Goal: Task Accomplishment & Management: Complete application form

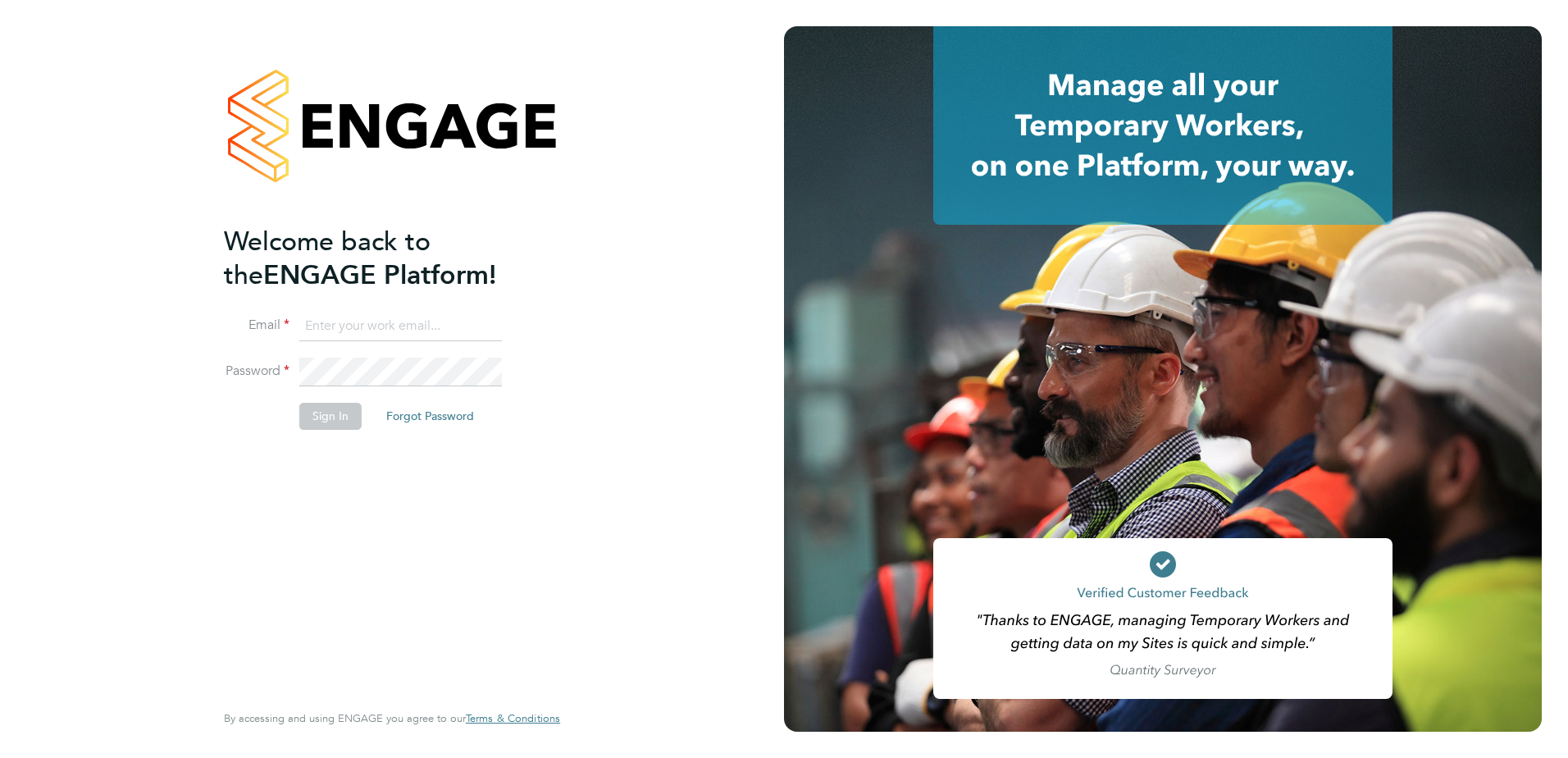
type input "Calvin.buckland@brightonandhovealbion.com"
click at [321, 416] on button "Sign In" at bounding box center [330, 416] width 62 height 27
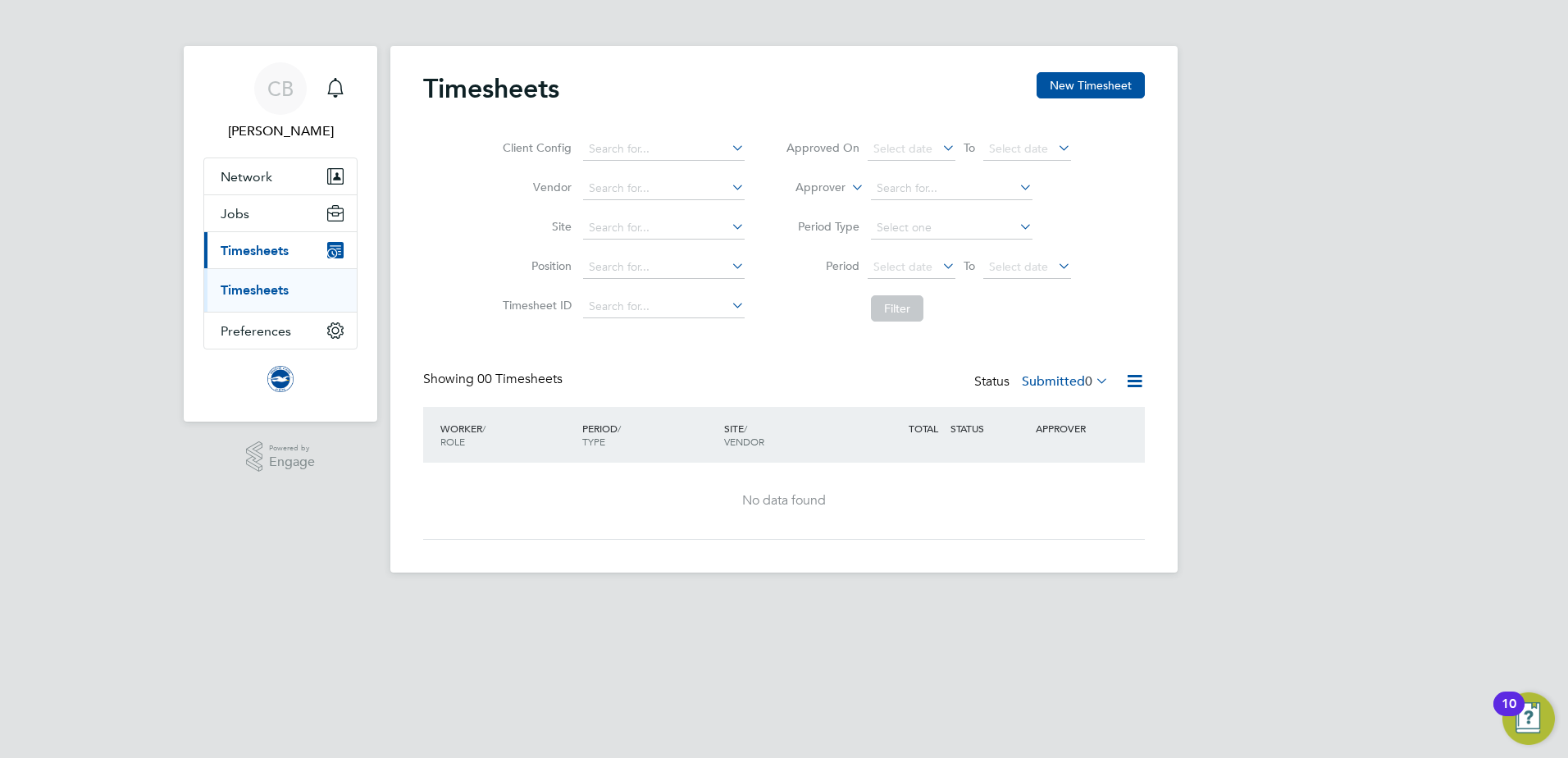
click at [255, 249] on span "Timesheets" at bounding box center [255, 251] width 68 height 16
click at [1516, 707] on div "10" at bounding box center [1509, 715] width 15 height 22
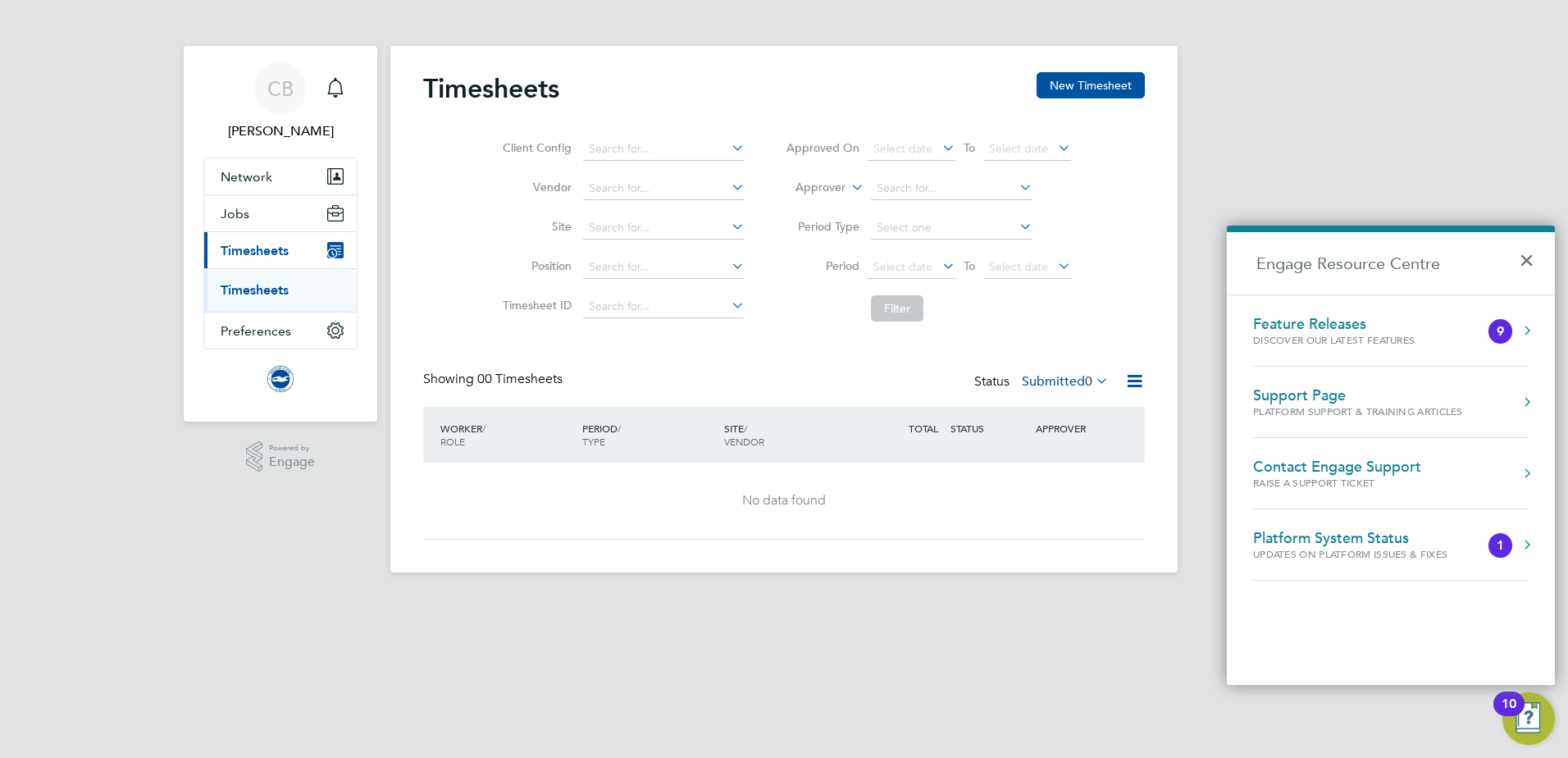
click at [1527, 256] on button "×" at bounding box center [1531, 255] width 24 height 37
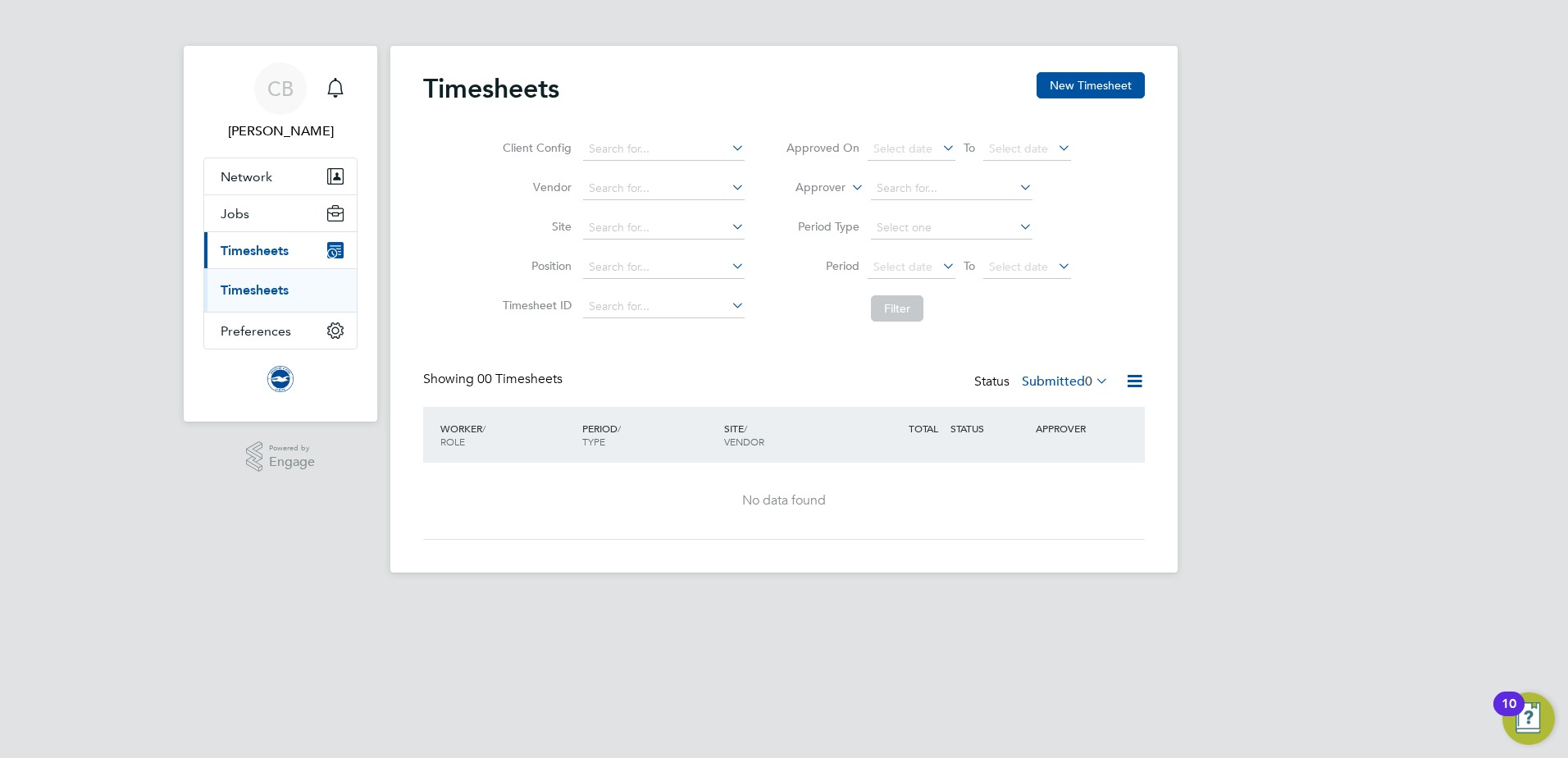
click at [248, 287] on link "Timesheets" at bounding box center [255, 290] width 68 height 16
click at [333, 250] on icon "Main navigation" at bounding box center [332, 254] width 8 height 8
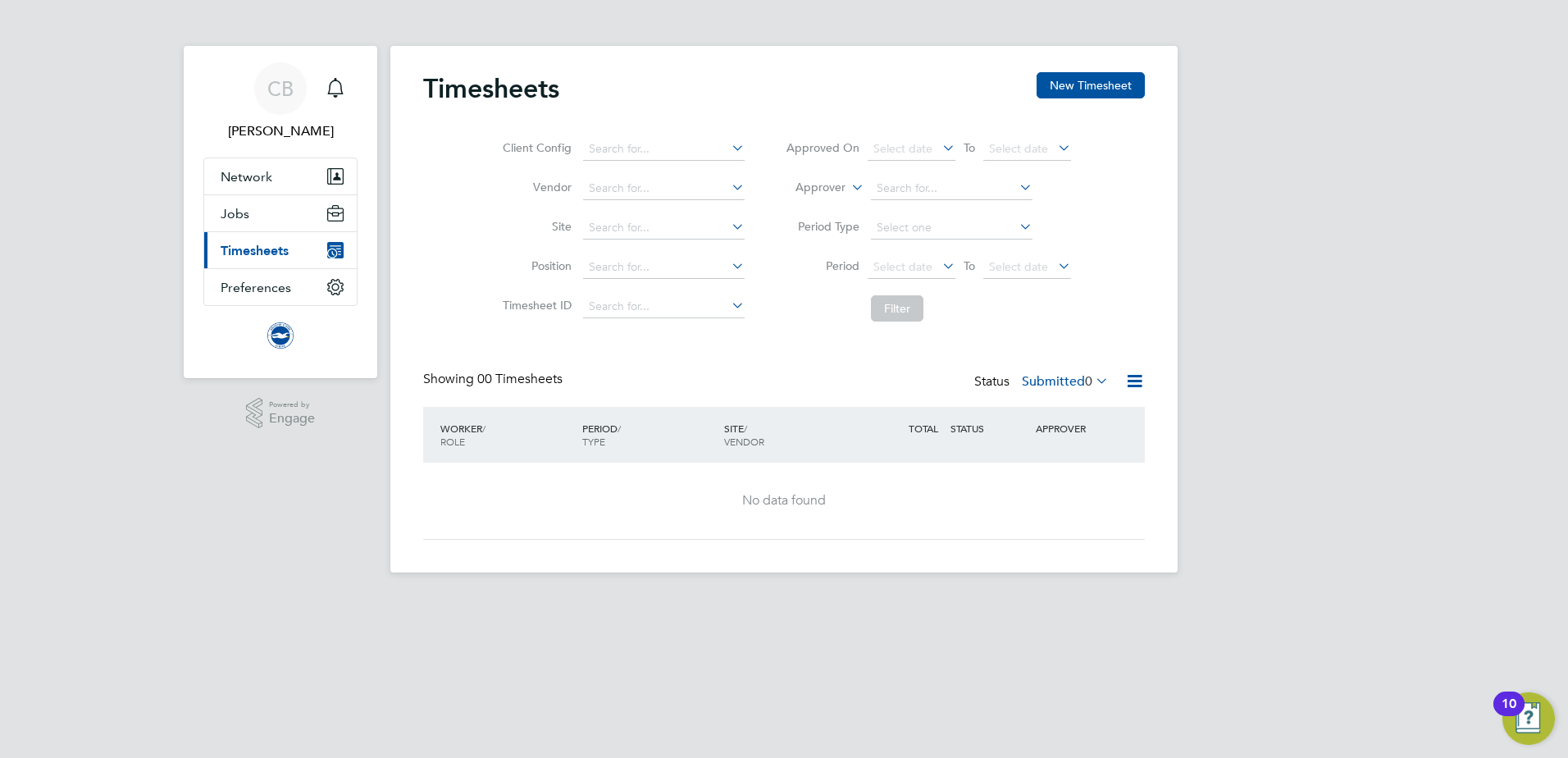
click at [247, 250] on span "Timesheets" at bounding box center [255, 251] width 68 height 16
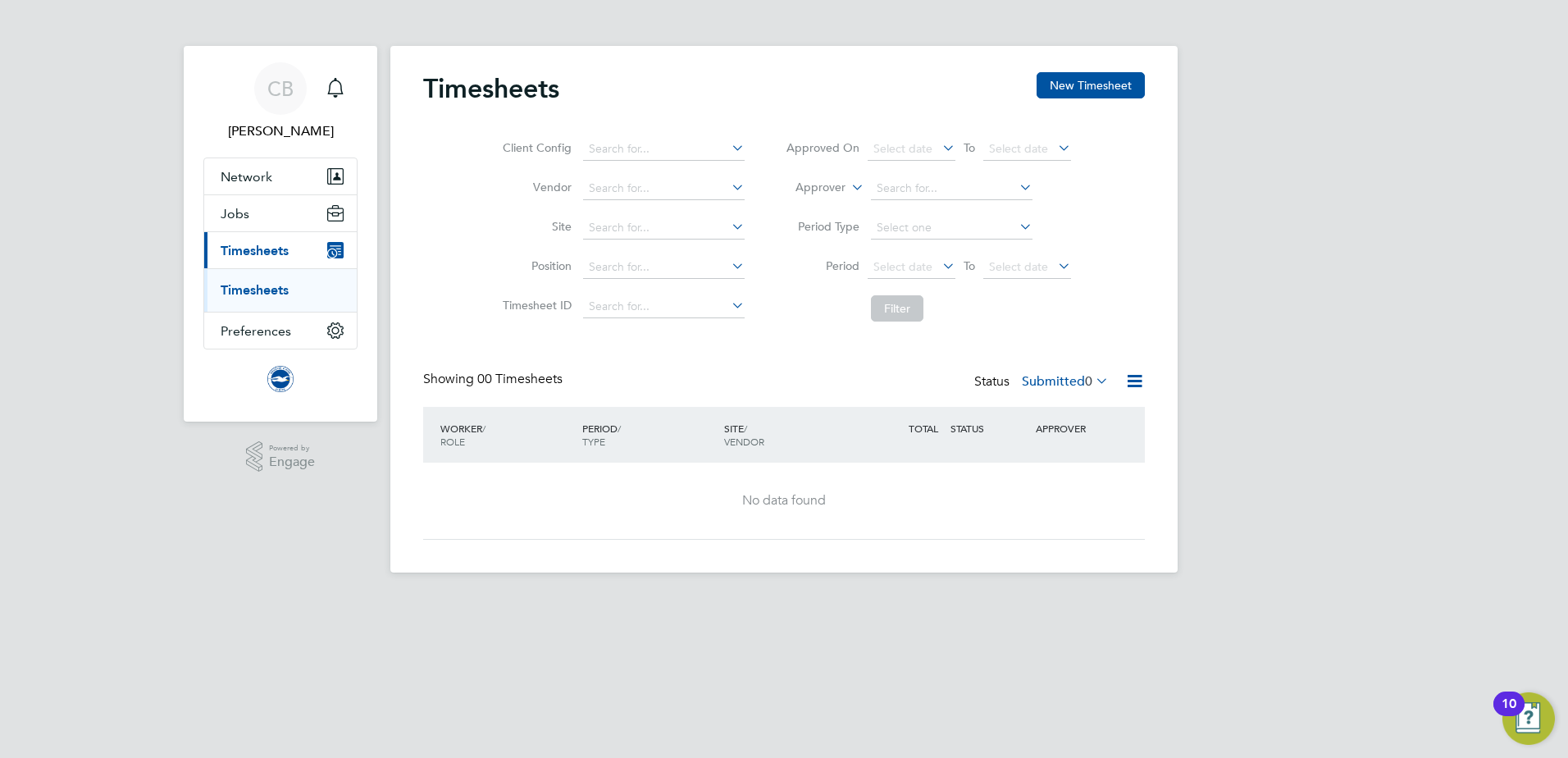
click at [255, 288] on link "Timesheets" at bounding box center [255, 290] width 68 height 16
click at [1134, 380] on icon at bounding box center [1134, 381] width 21 height 21
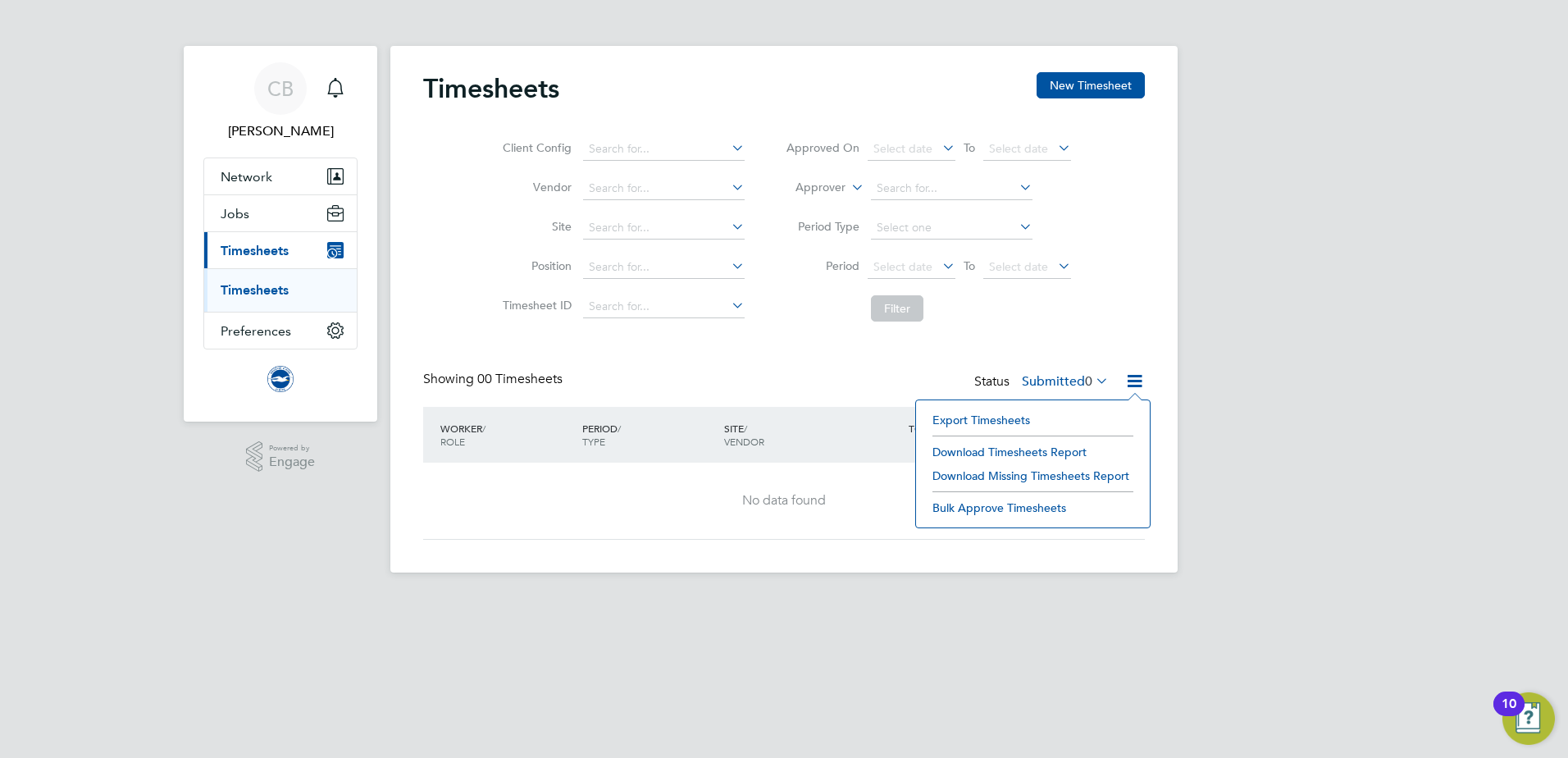
click at [1217, 409] on div "CB Calvin Buckland Notifications Applications: Network Sites Workers Jobs Posit…" at bounding box center [784, 299] width 1568 height 599
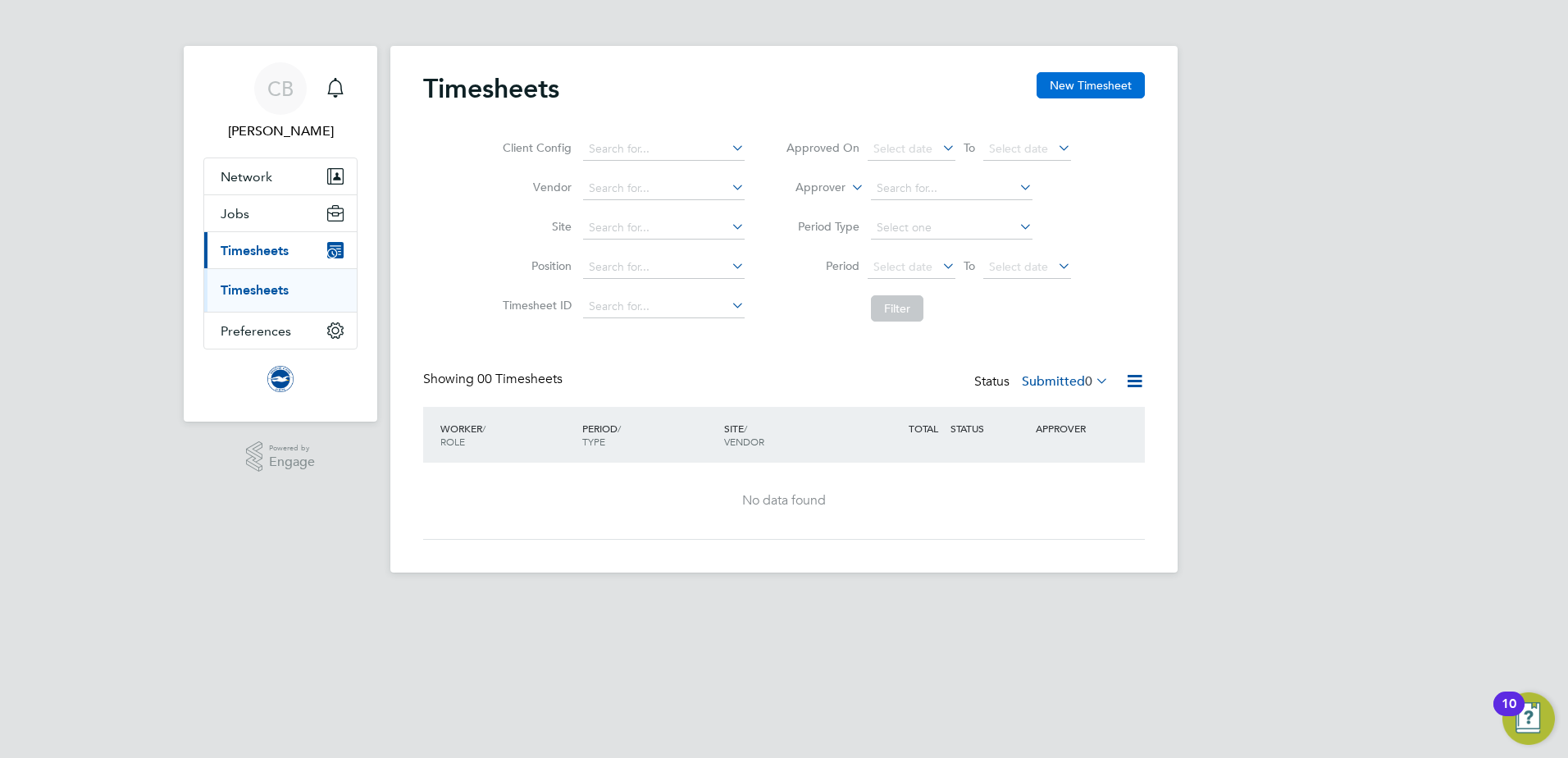
click at [1099, 87] on button "New Timesheet" at bounding box center [1091, 85] width 109 height 27
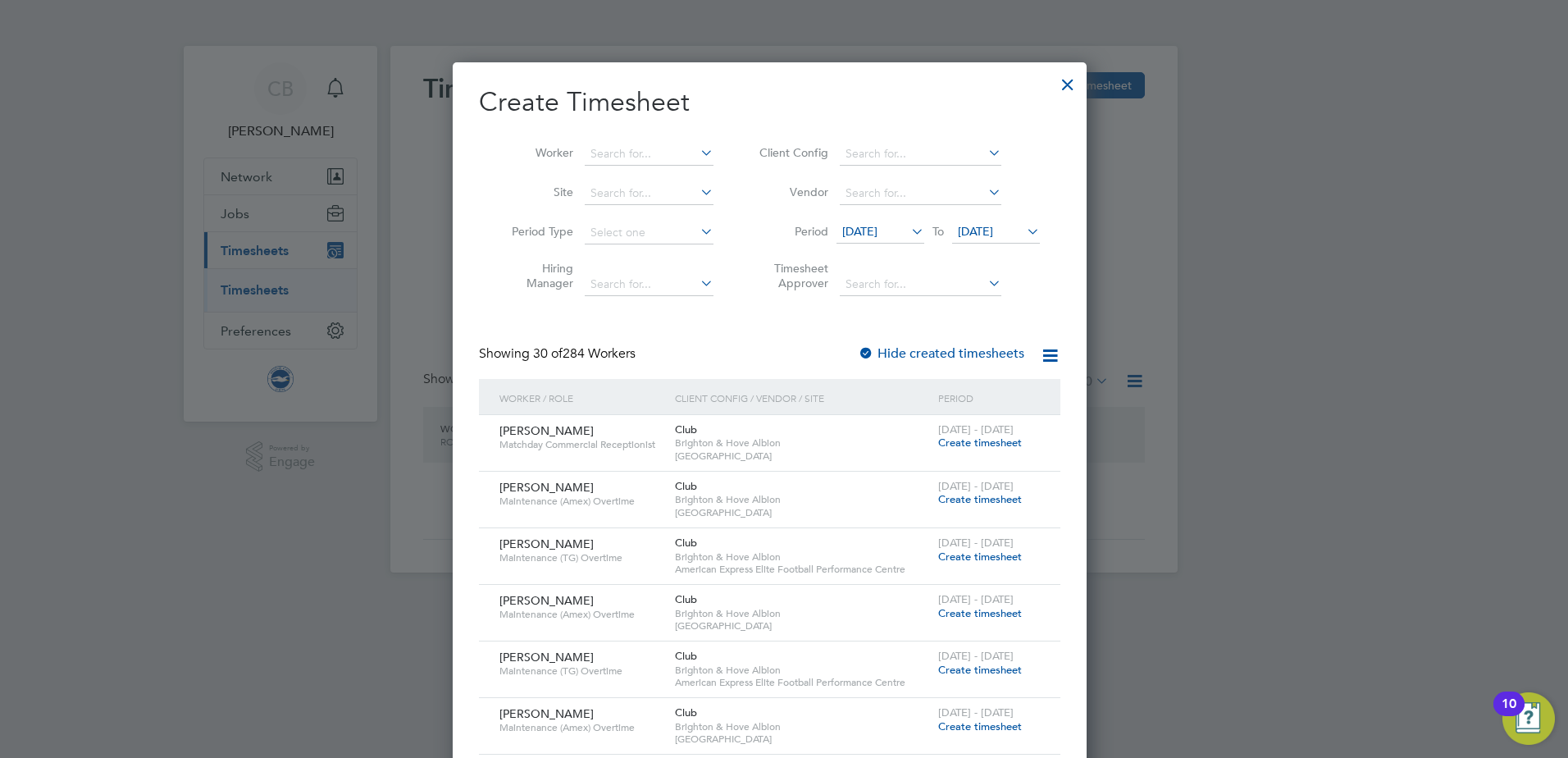
click at [1083, 83] on div at bounding box center [1068, 80] width 30 height 30
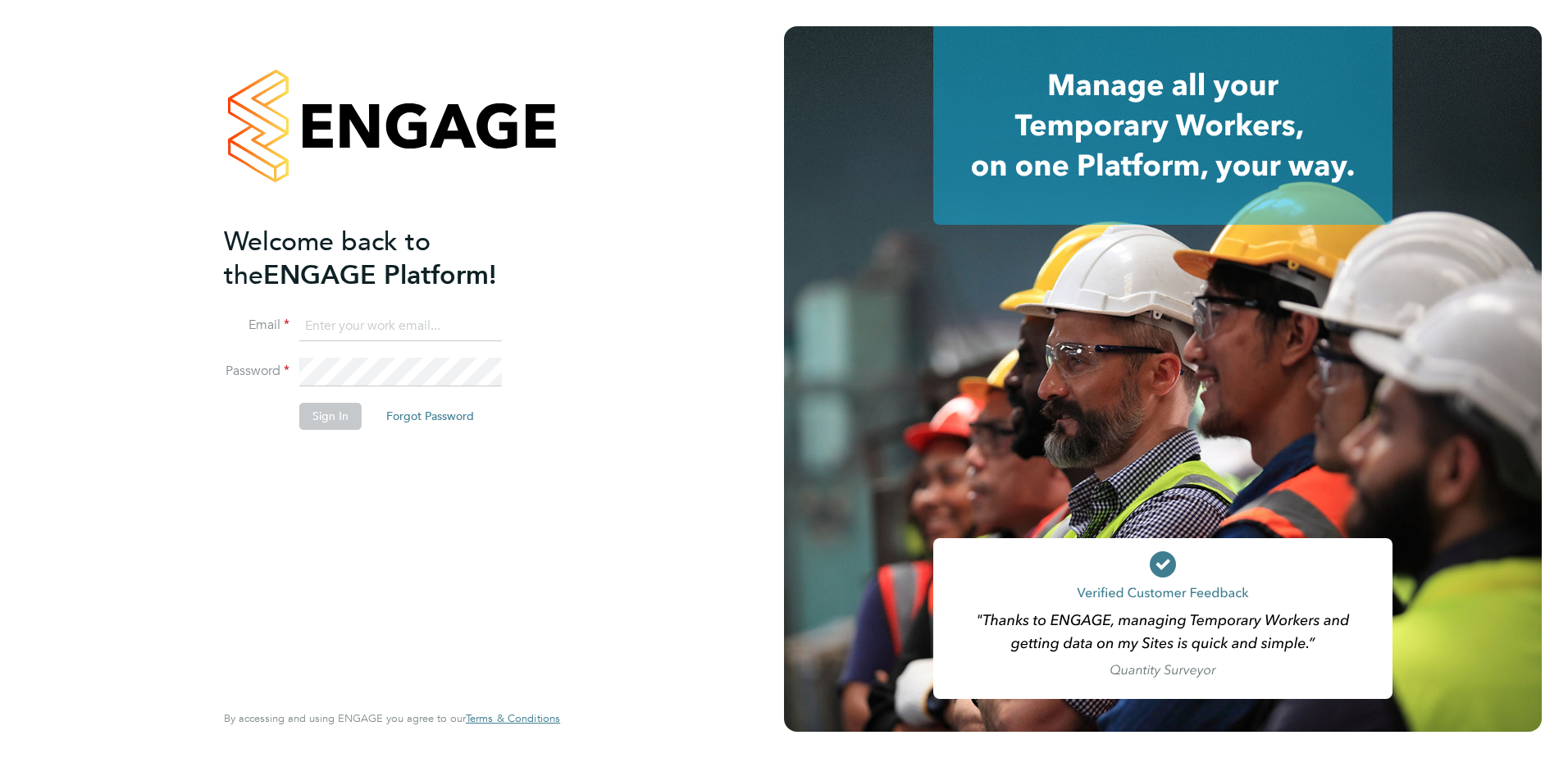
type input "[PERSON_NAME][EMAIL_ADDRESS][PERSON_NAME][DOMAIN_NAME]"
click at [320, 416] on button "Sign In" at bounding box center [330, 416] width 62 height 27
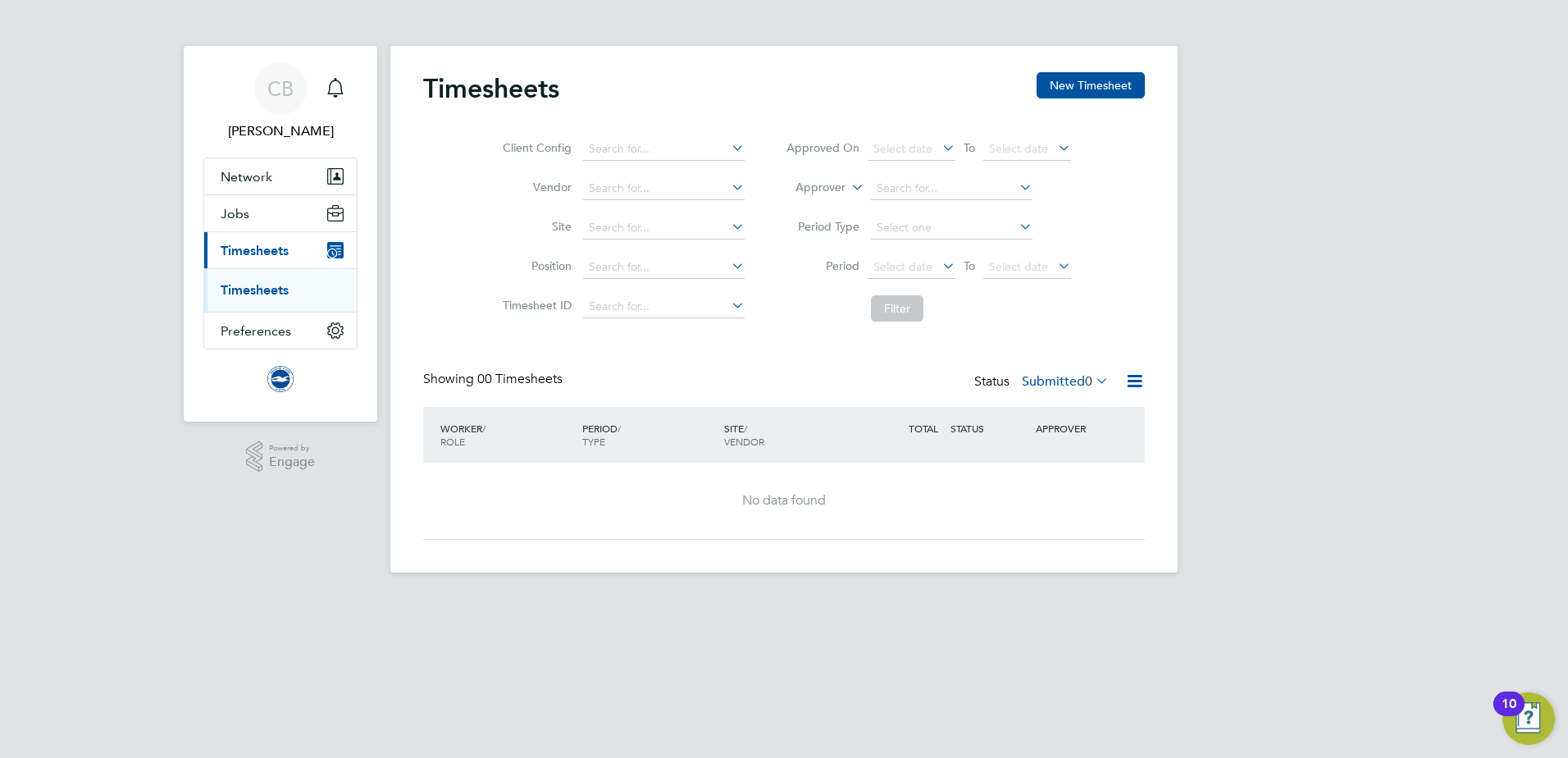
click at [1092, 383] on icon at bounding box center [1092, 380] width 0 height 23
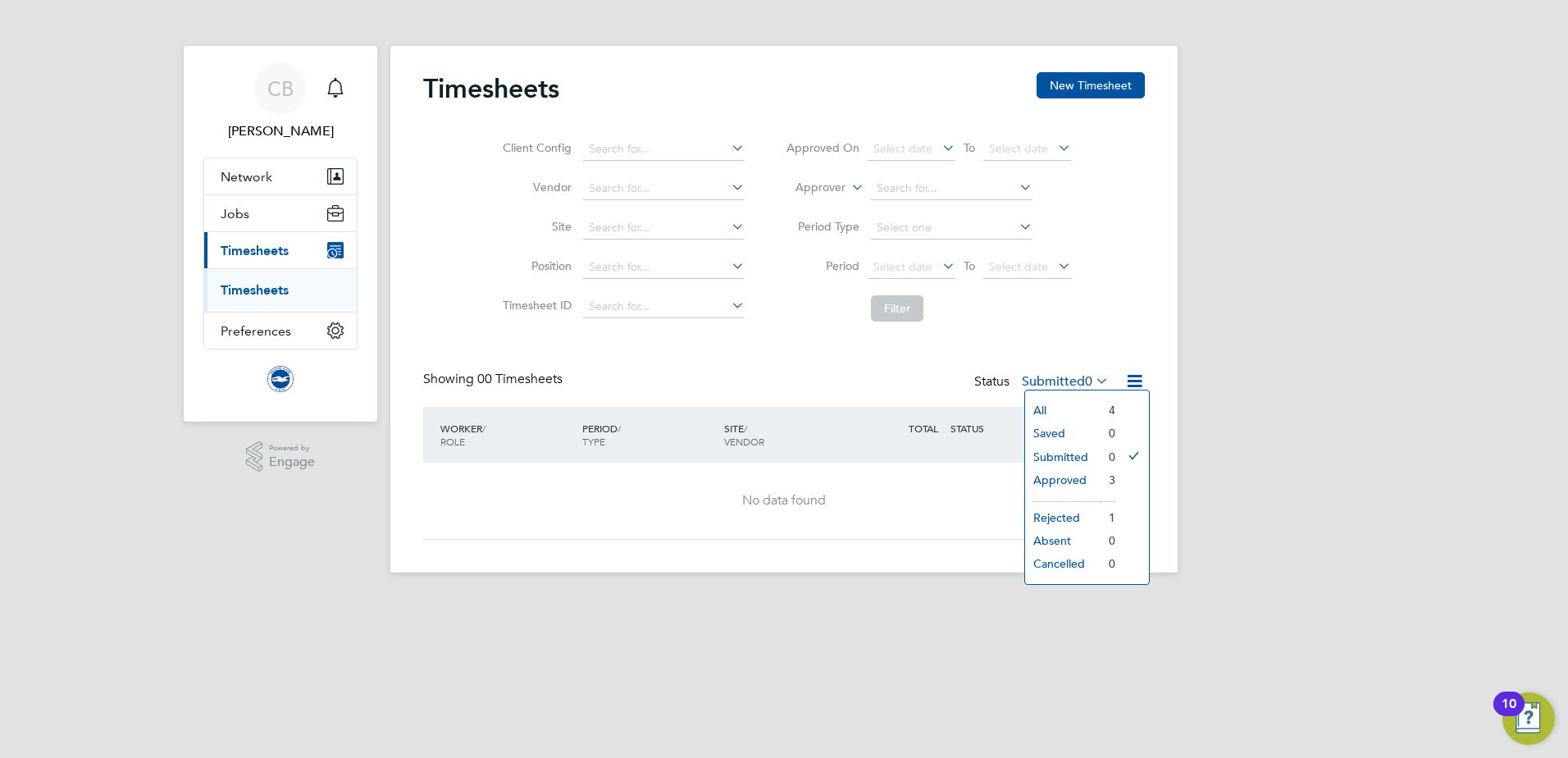
click at [1054, 410] on li "All" at bounding box center [1063, 410] width 75 height 23
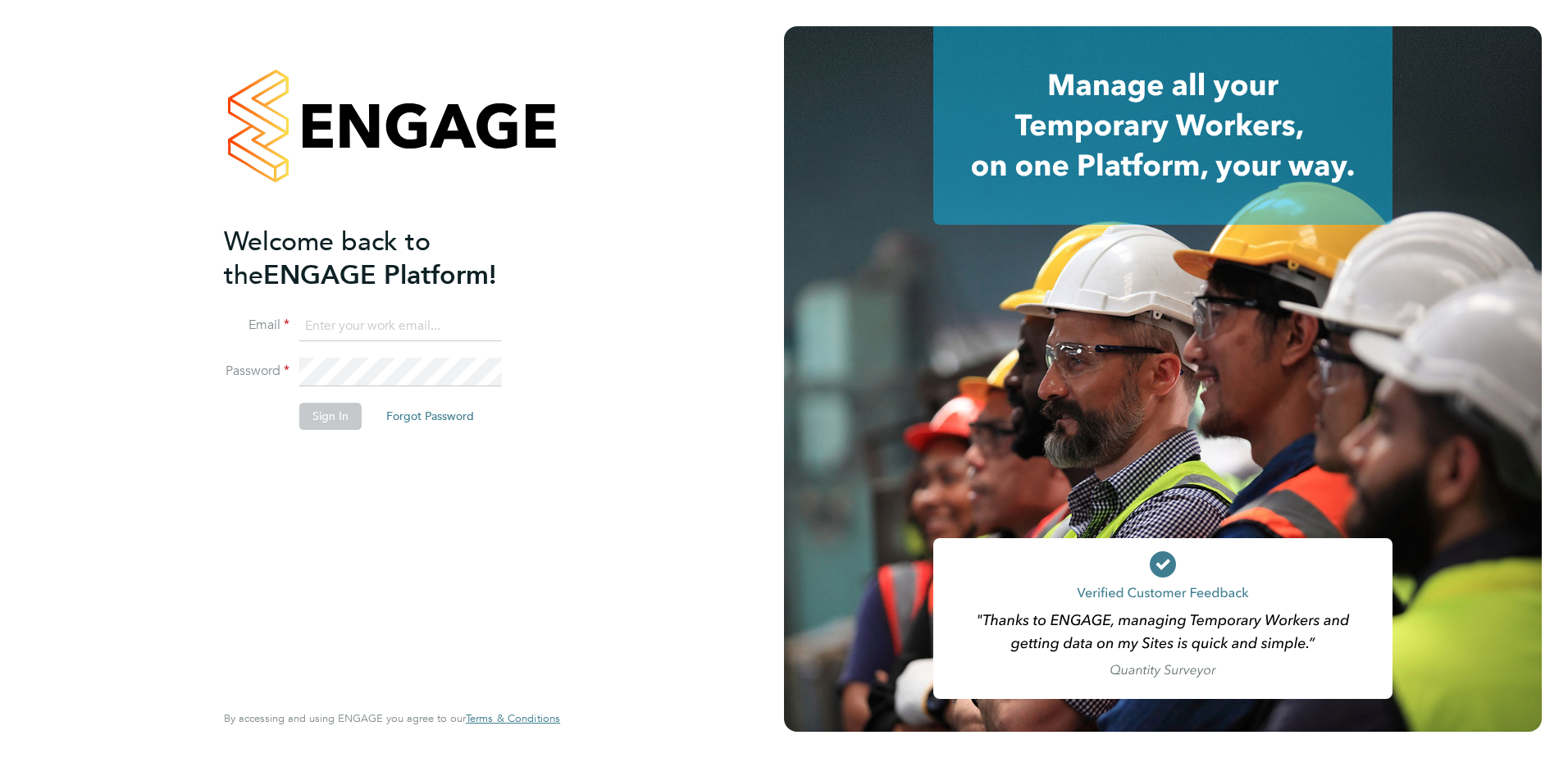
type input "[PERSON_NAME][EMAIL_ADDRESS][PERSON_NAME][DOMAIN_NAME]"
click at [311, 416] on button "Sign In" at bounding box center [330, 416] width 62 height 27
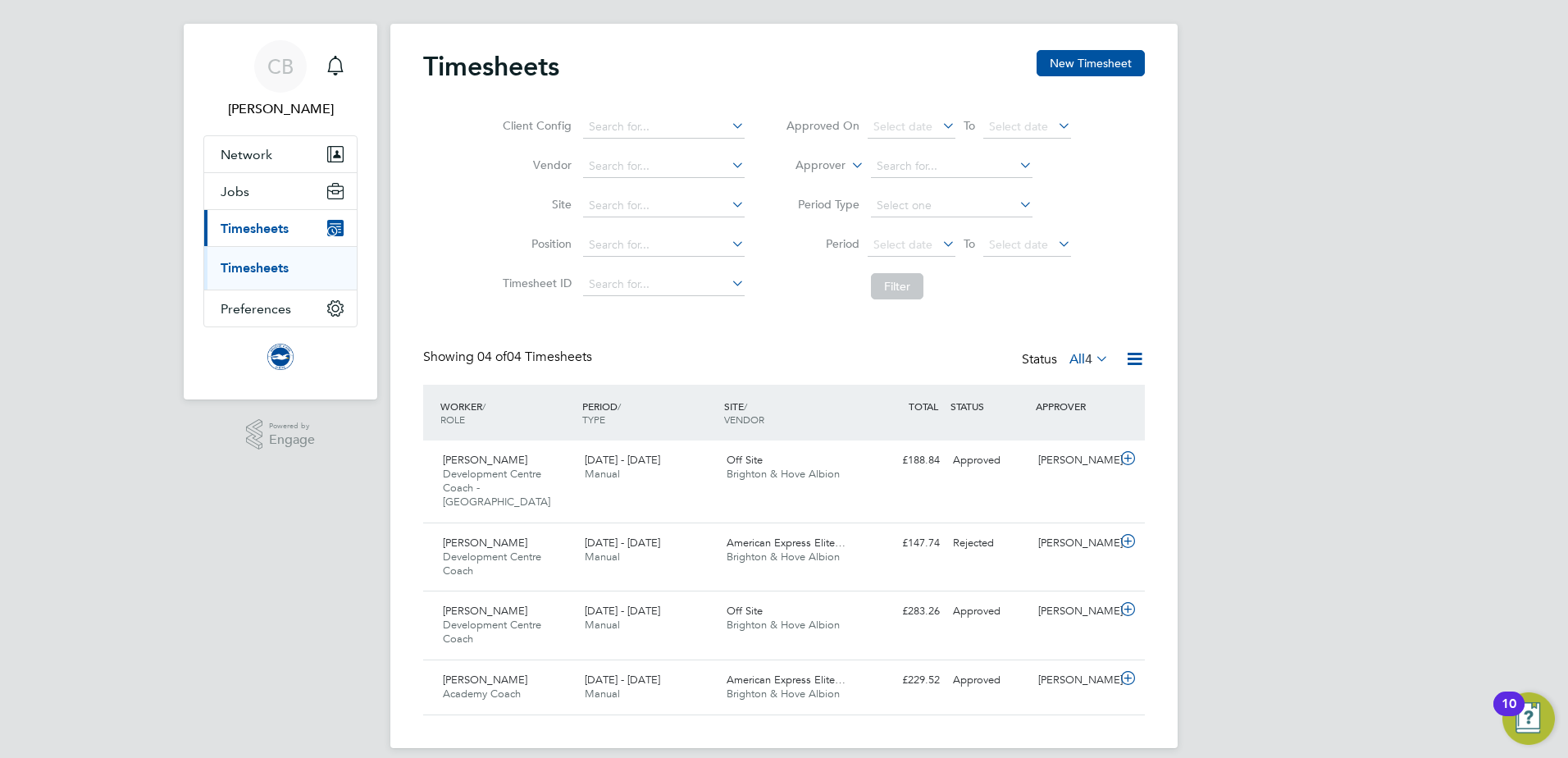
scroll to position [25, 0]
click at [1092, 356] on icon at bounding box center [1092, 355] width 0 height 23
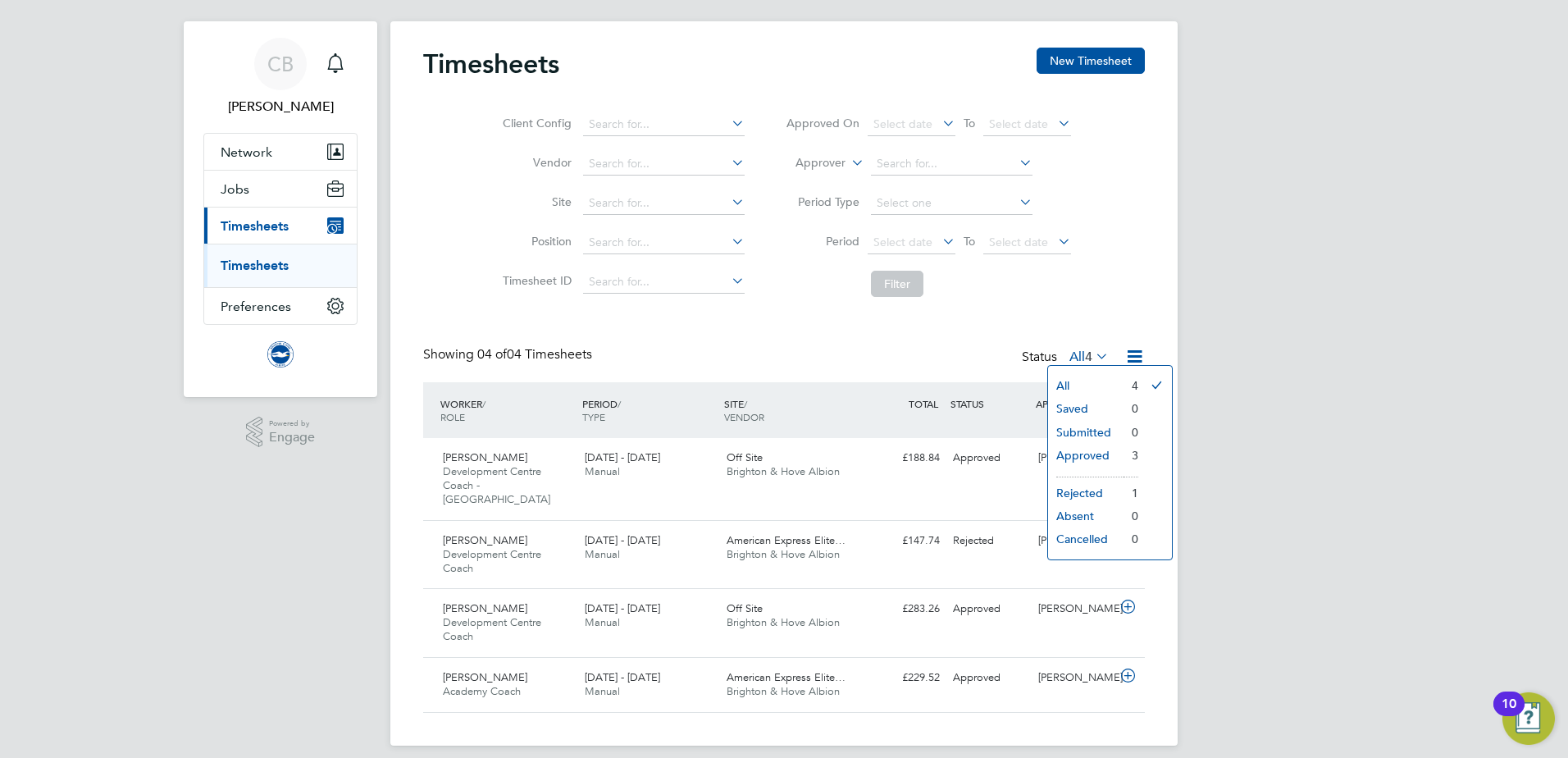
click at [1228, 452] on div "CB Calvin Buckland Notifications Applications: Network Sites Workers Jobs Posit…" at bounding box center [784, 373] width 1568 height 796
click at [728, 123] on icon at bounding box center [728, 122] width 0 height 23
click at [728, 159] on icon at bounding box center [728, 162] width 0 height 23
click at [730, 196] on ul "Brighton & Hove Albion" at bounding box center [662, 187] width 165 height 24
click at [728, 201] on icon at bounding box center [728, 201] width 0 height 23
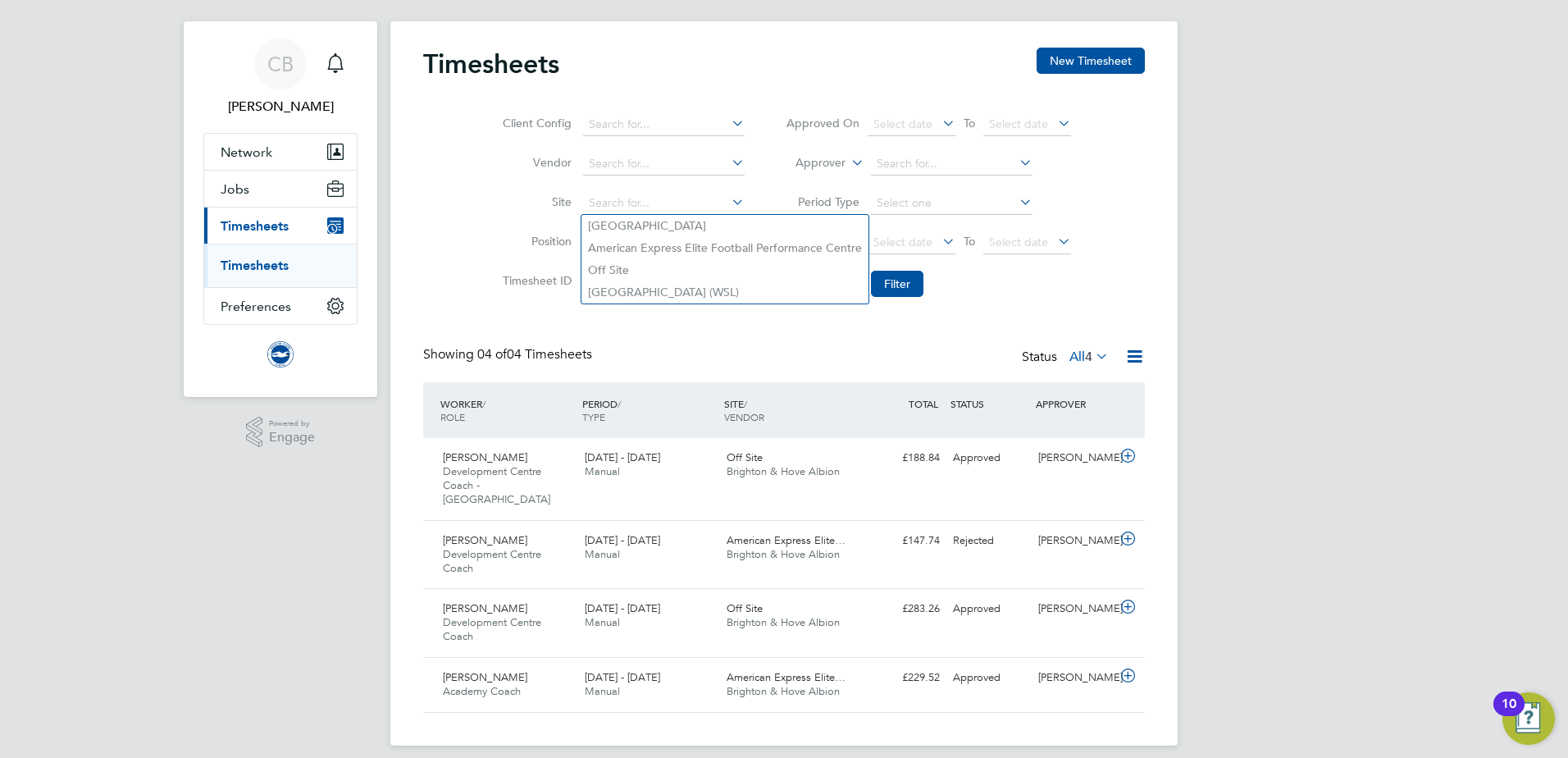
click at [719, 79] on div "Timesheets New Timesheet" at bounding box center [784, 72] width 721 height 49
click at [728, 239] on icon at bounding box center [728, 241] width 0 height 23
click at [728, 241] on icon at bounding box center [728, 241] width 0 height 23
click at [728, 280] on icon at bounding box center [728, 280] width 0 height 23
click at [761, 280] on li "Timesheet ID" at bounding box center [622, 282] width 288 height 39
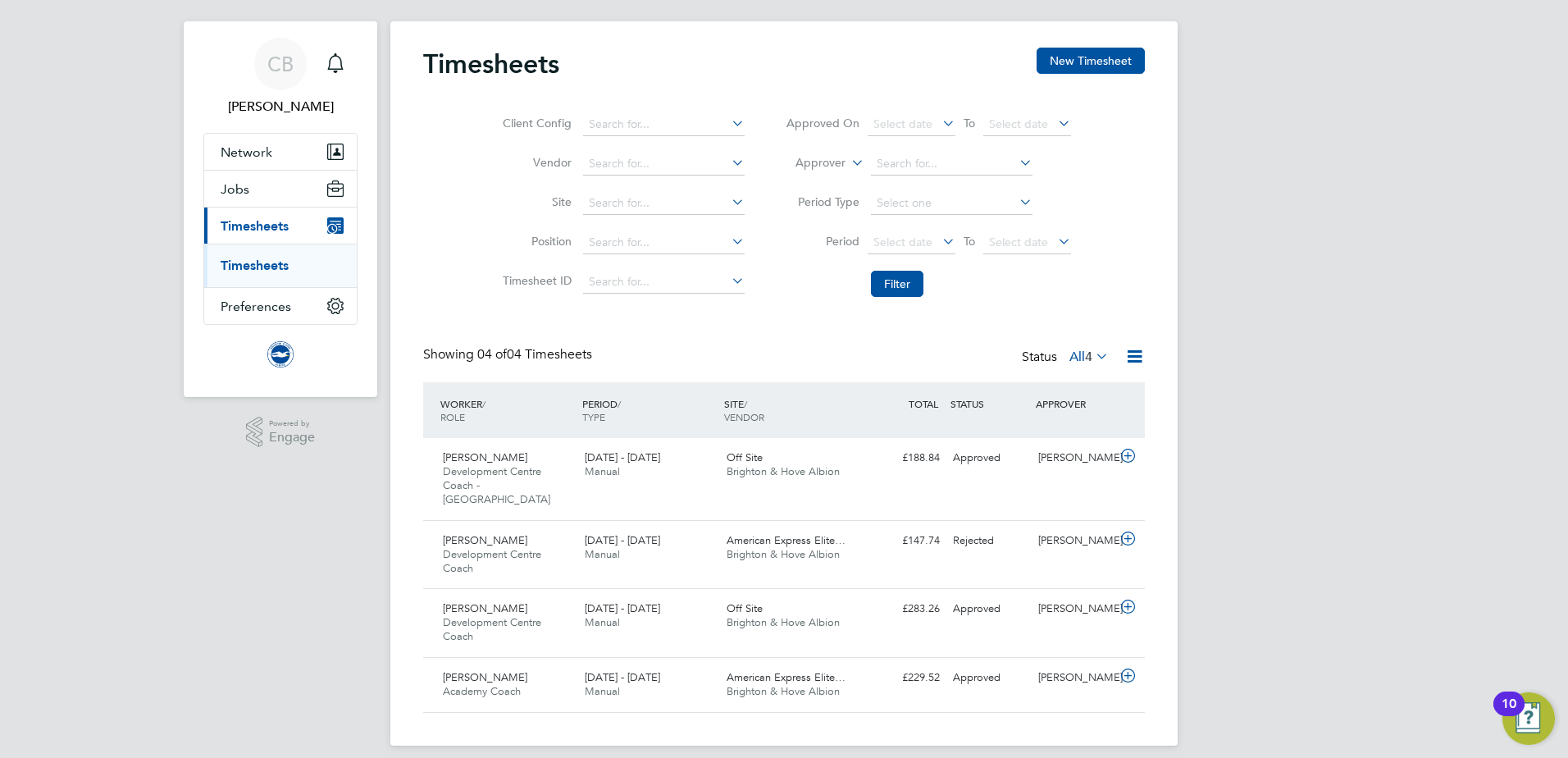
click at [260, 269] on link "Timesheets" at bounding box center [255, 265] width 68 height 16
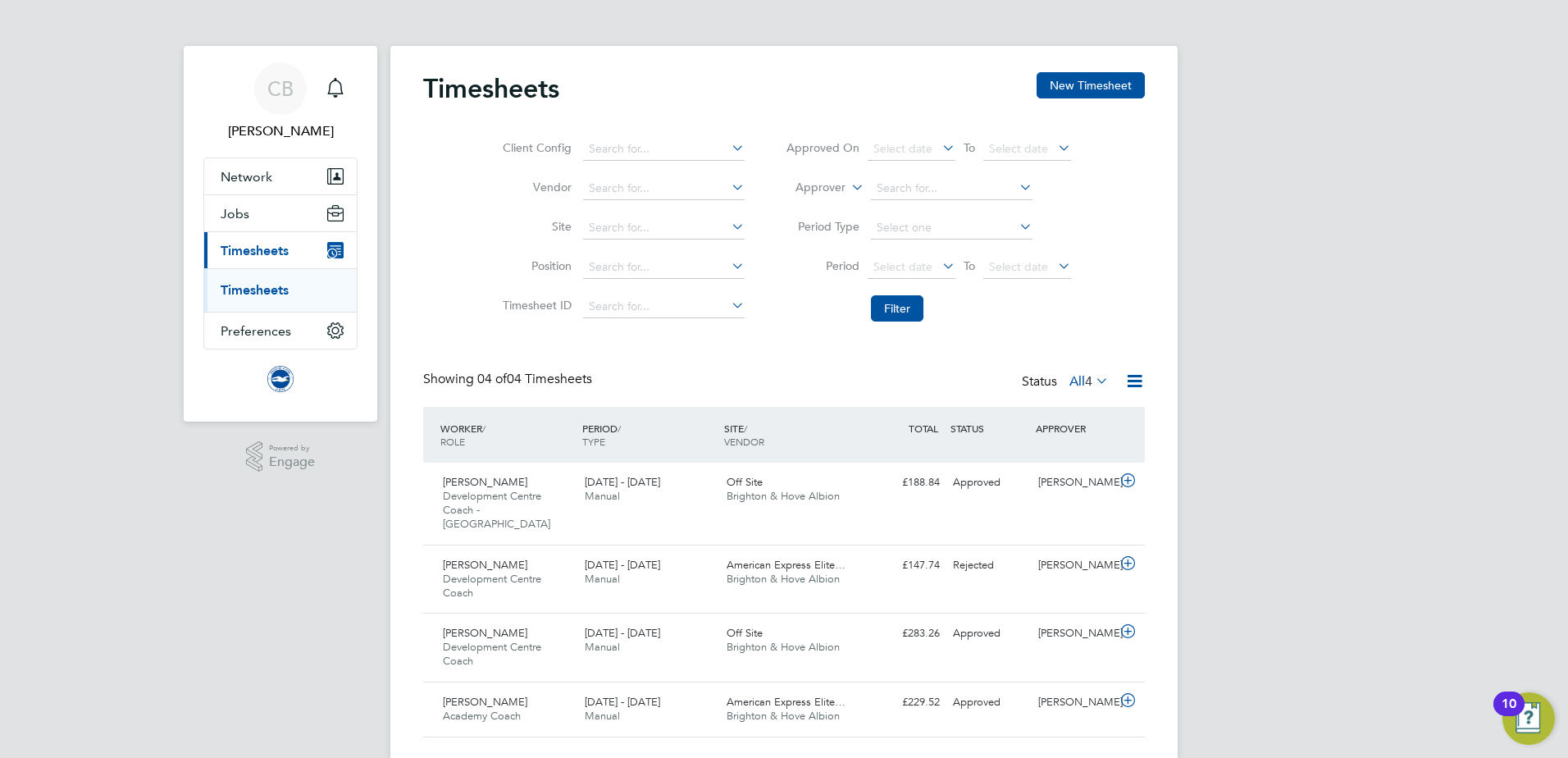
click at [260, 269] on ul "Timesheets" at bounding box center [280, 290] width 153 height 43
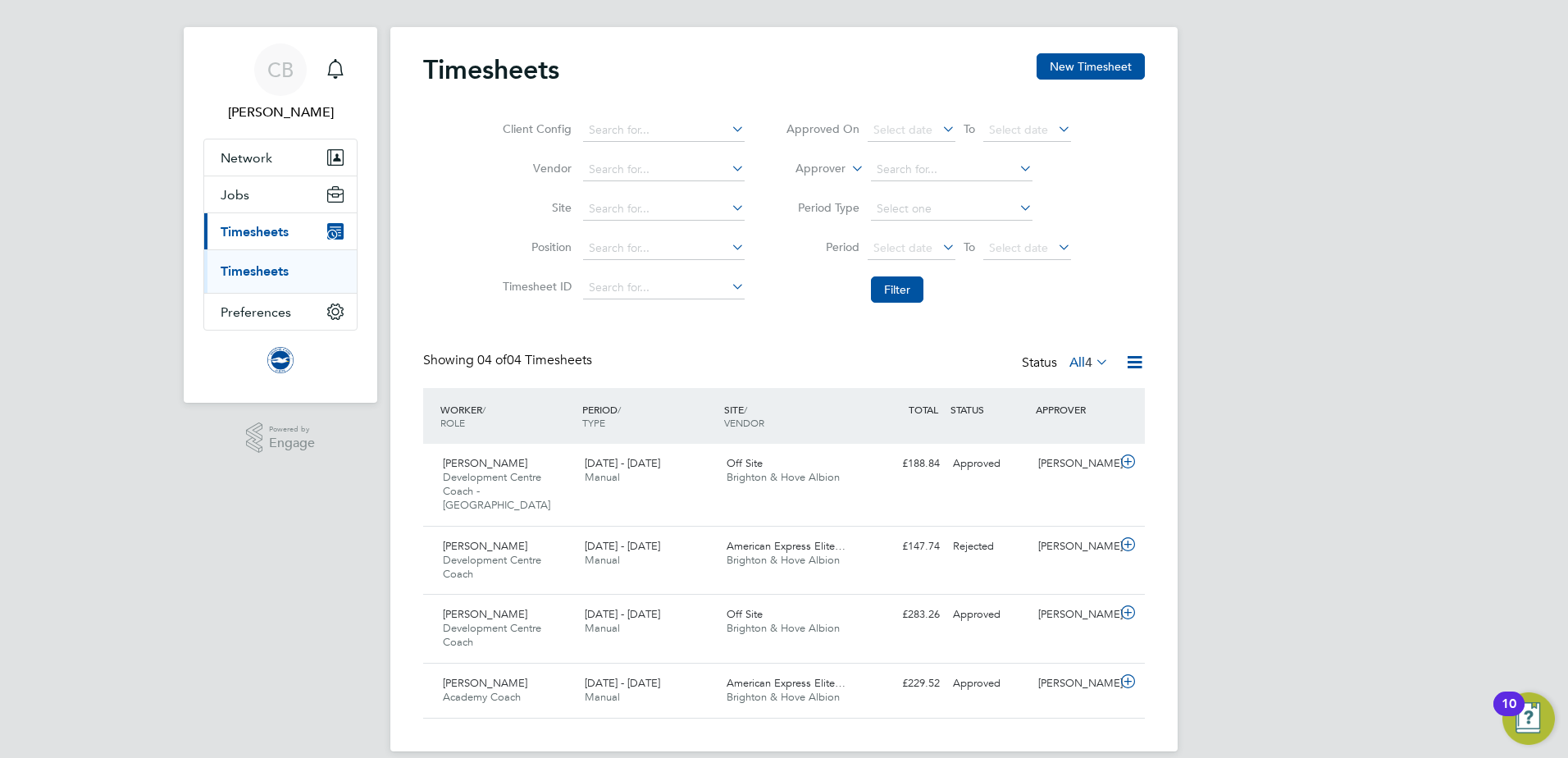
scroll to position [25, 0]
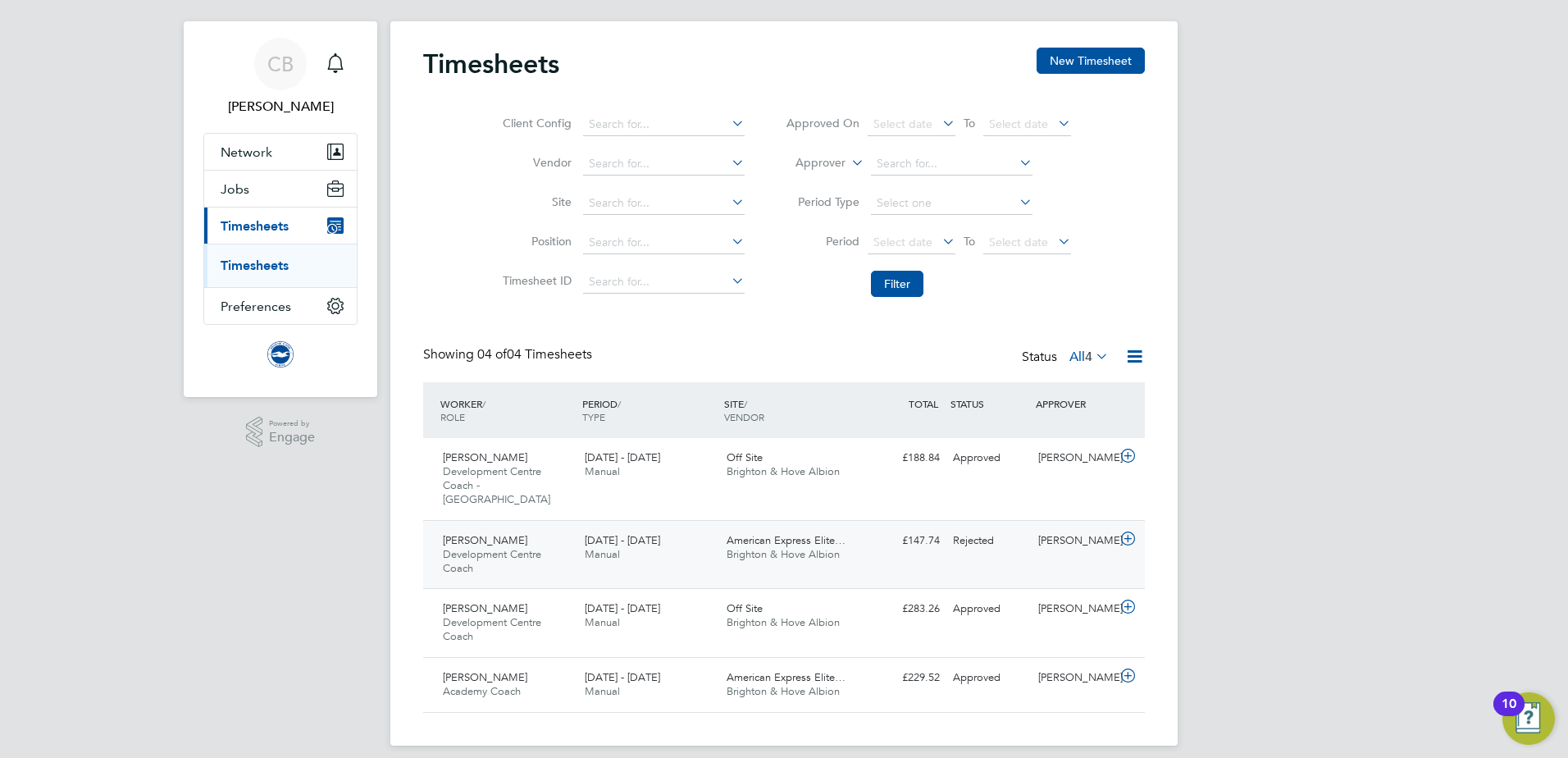
click at [1125, 532] on icon at bounding box center [1128, 538] width 21 height 13
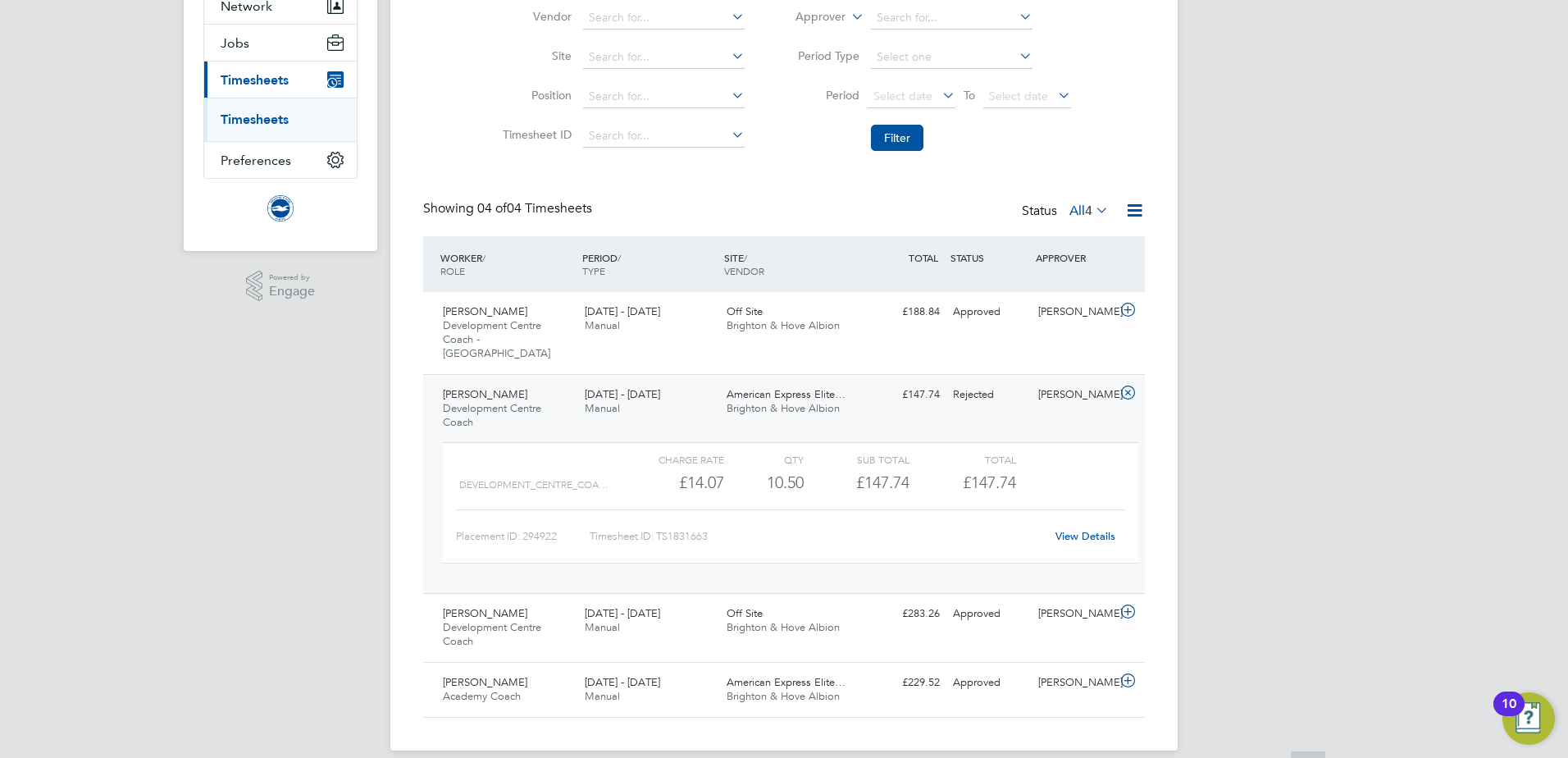
scroll to position [176, 0]
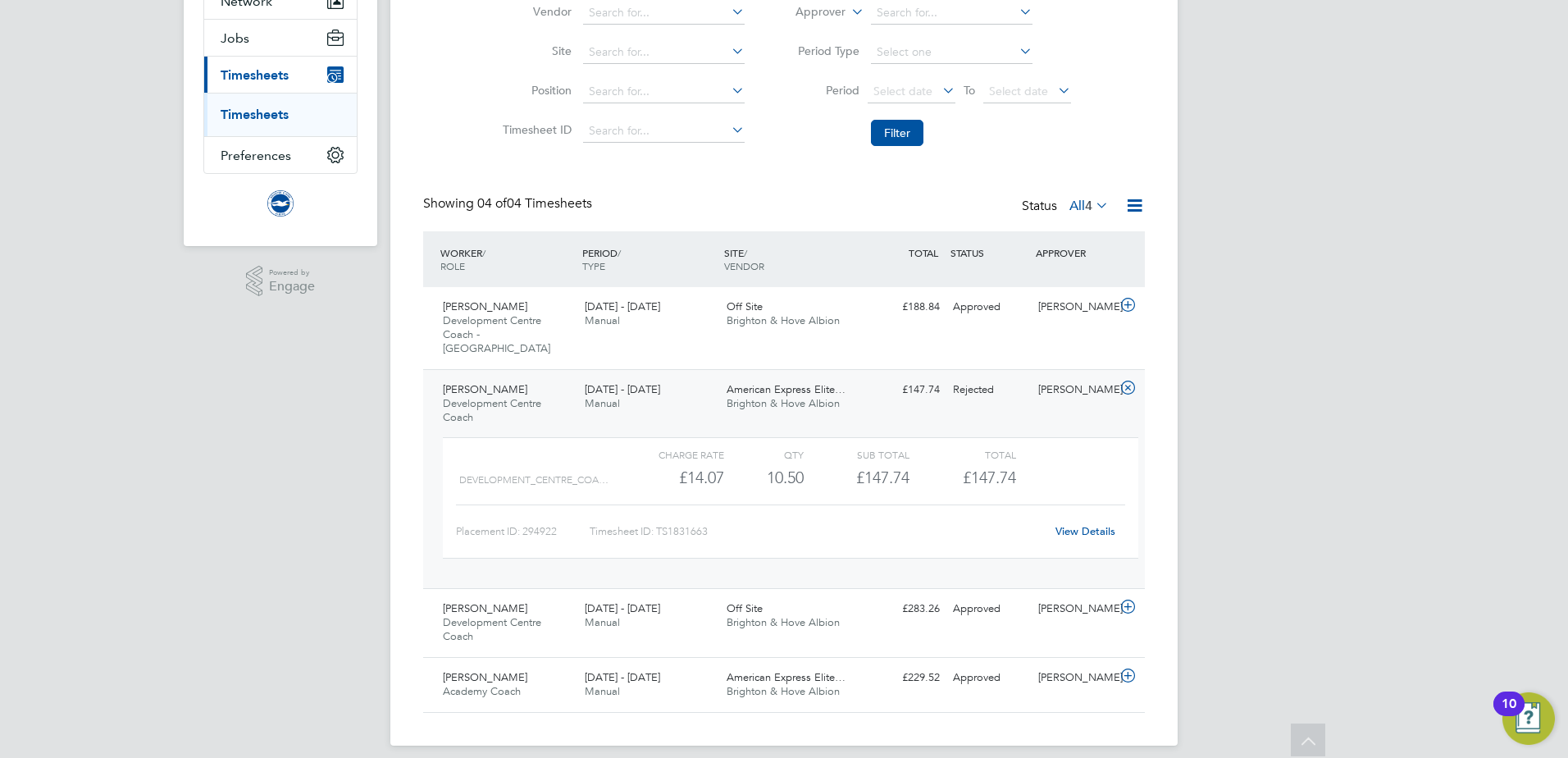
click at [1124, 381] on icon at bounding box center [1128, 387] width 21 height 13
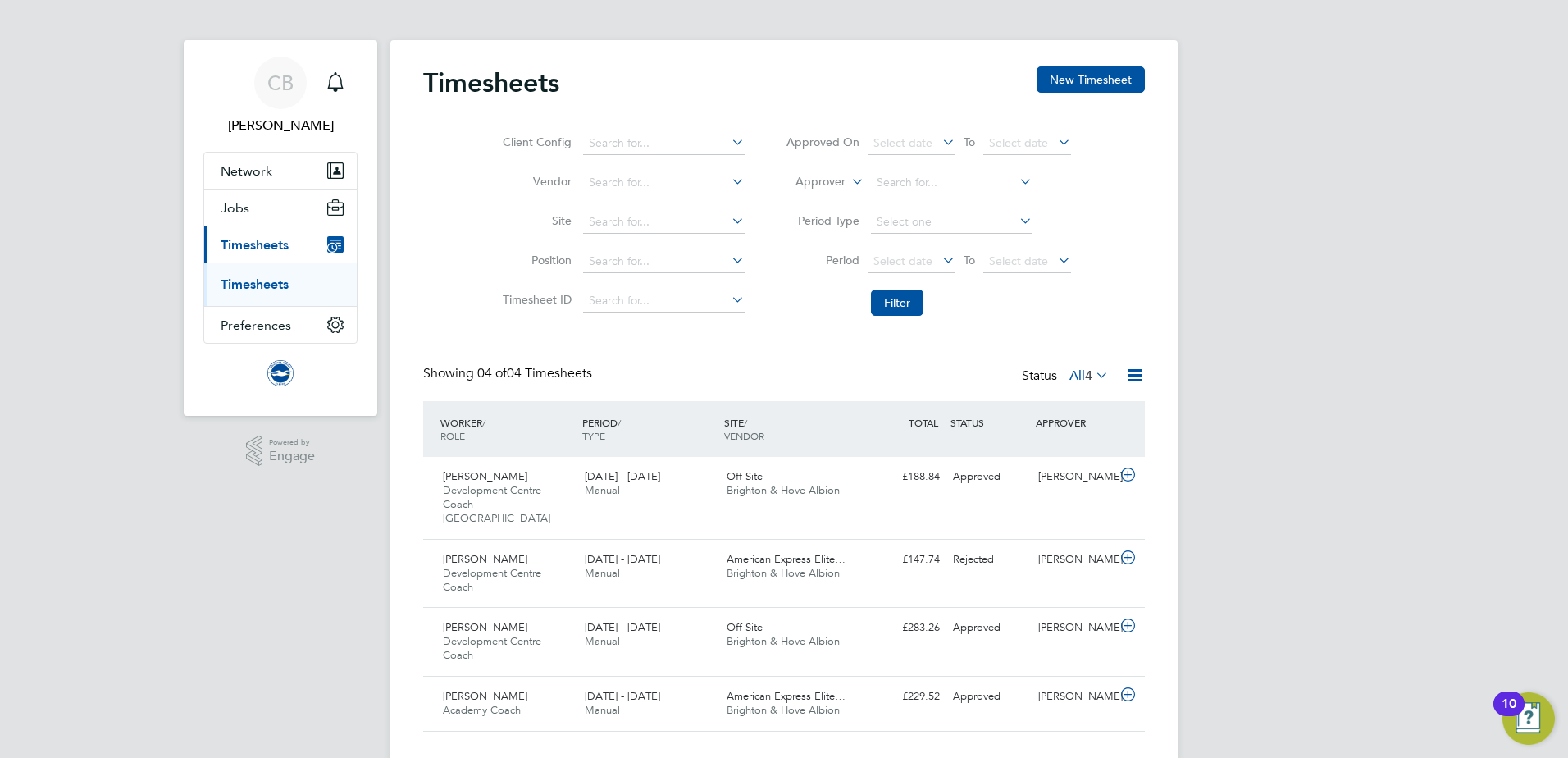
scroll to position [0, 0]
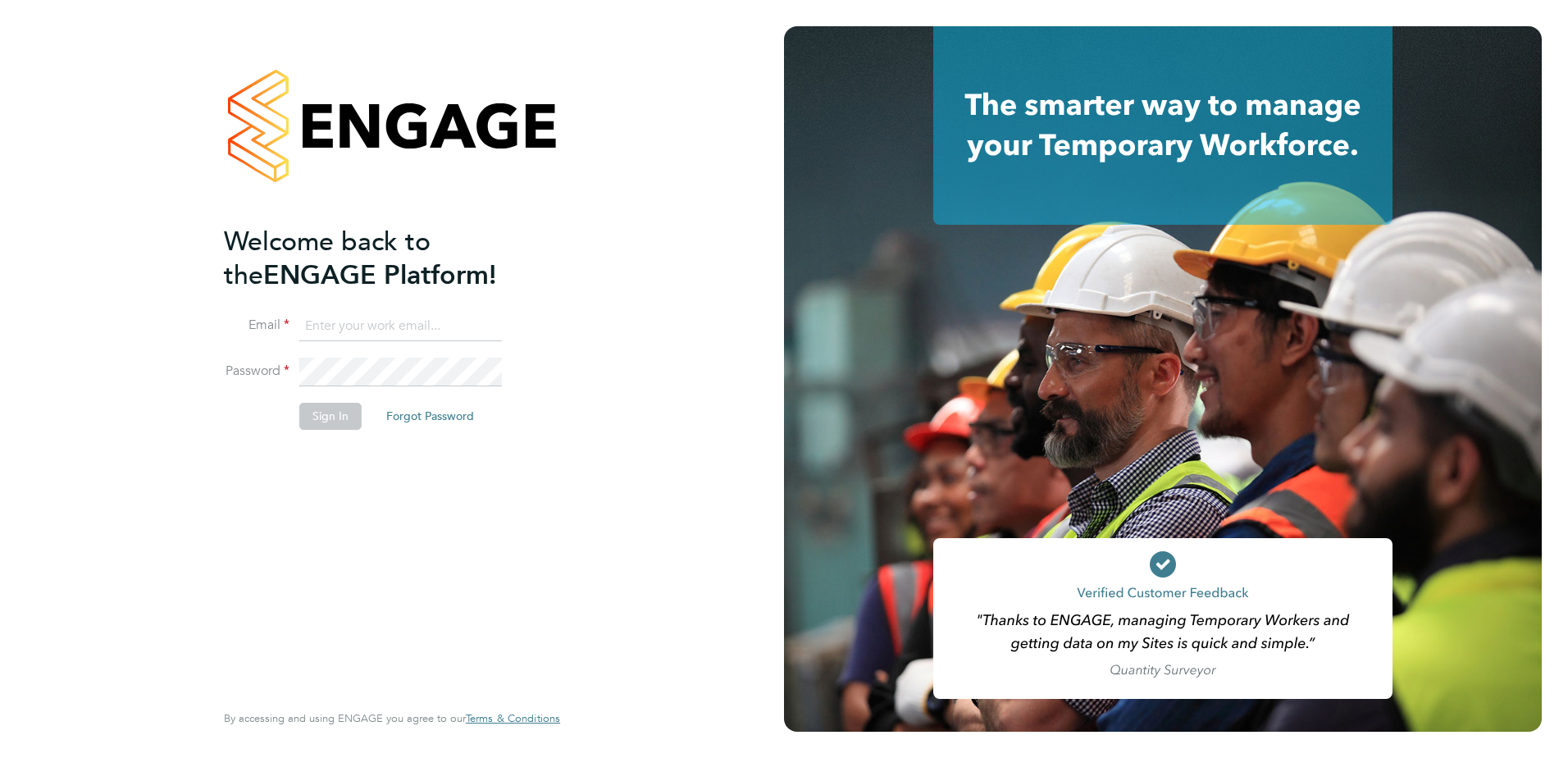
type input "[PERSON_NAME][EMAIL_ADDRESS][PERSON_NAME][DOMAIN_NAME]"
click at [314, 416] on button "Sign In" at bounding box center [330, 416] width 62 height 27
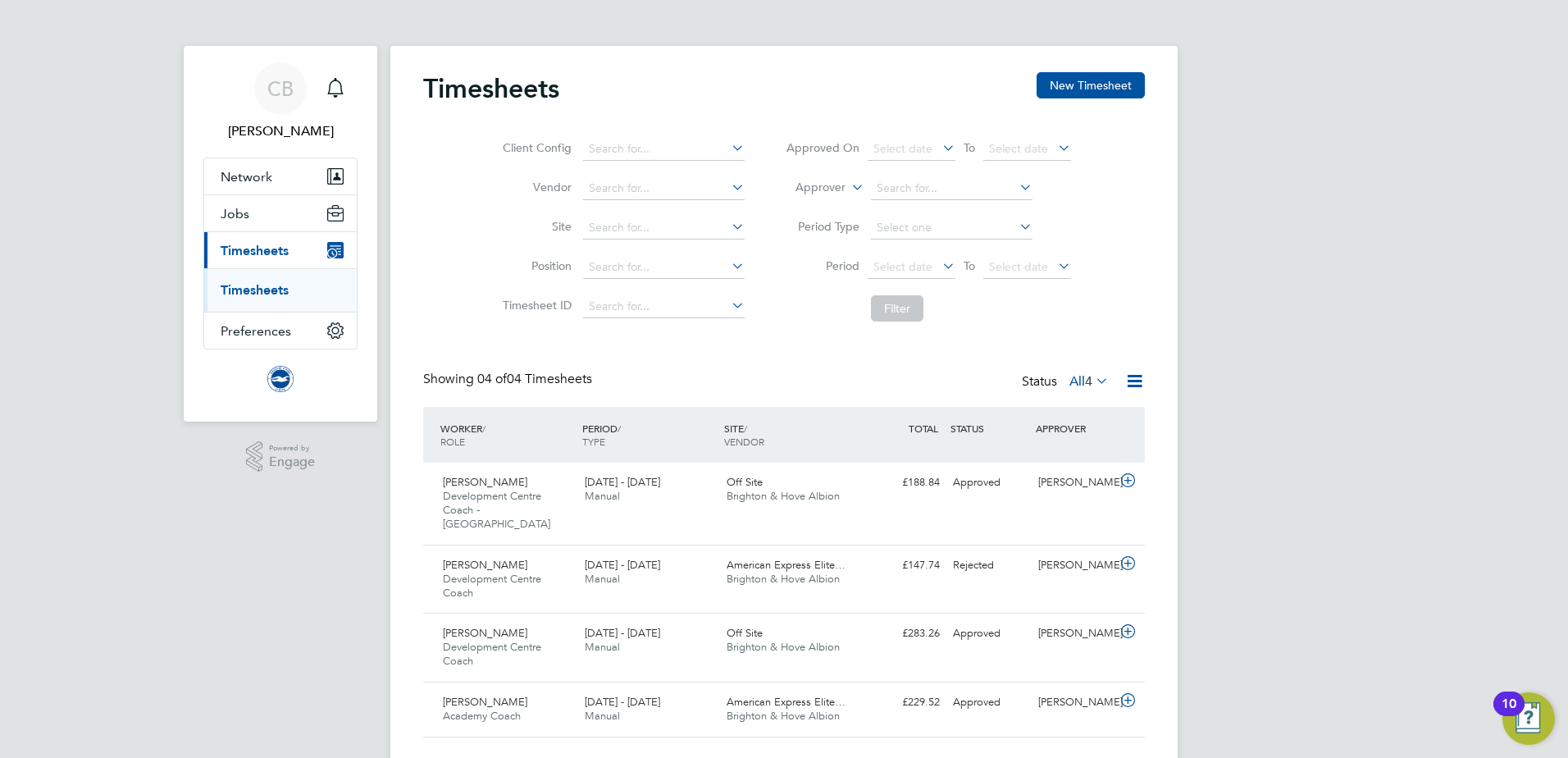
click at [319, 587] on div "CB [PERSON_NAME] Notifications Applications: Network Sites Workers Jobs Positio…" at bounding box center [784, 398] width 1568 height 796
click at [1363, 435] on div "CB [PERSON_NAME] Notifications Applications: Network Sites Workers Jobs Positio…" at bounding box center [784, 398] width 1568 height 796
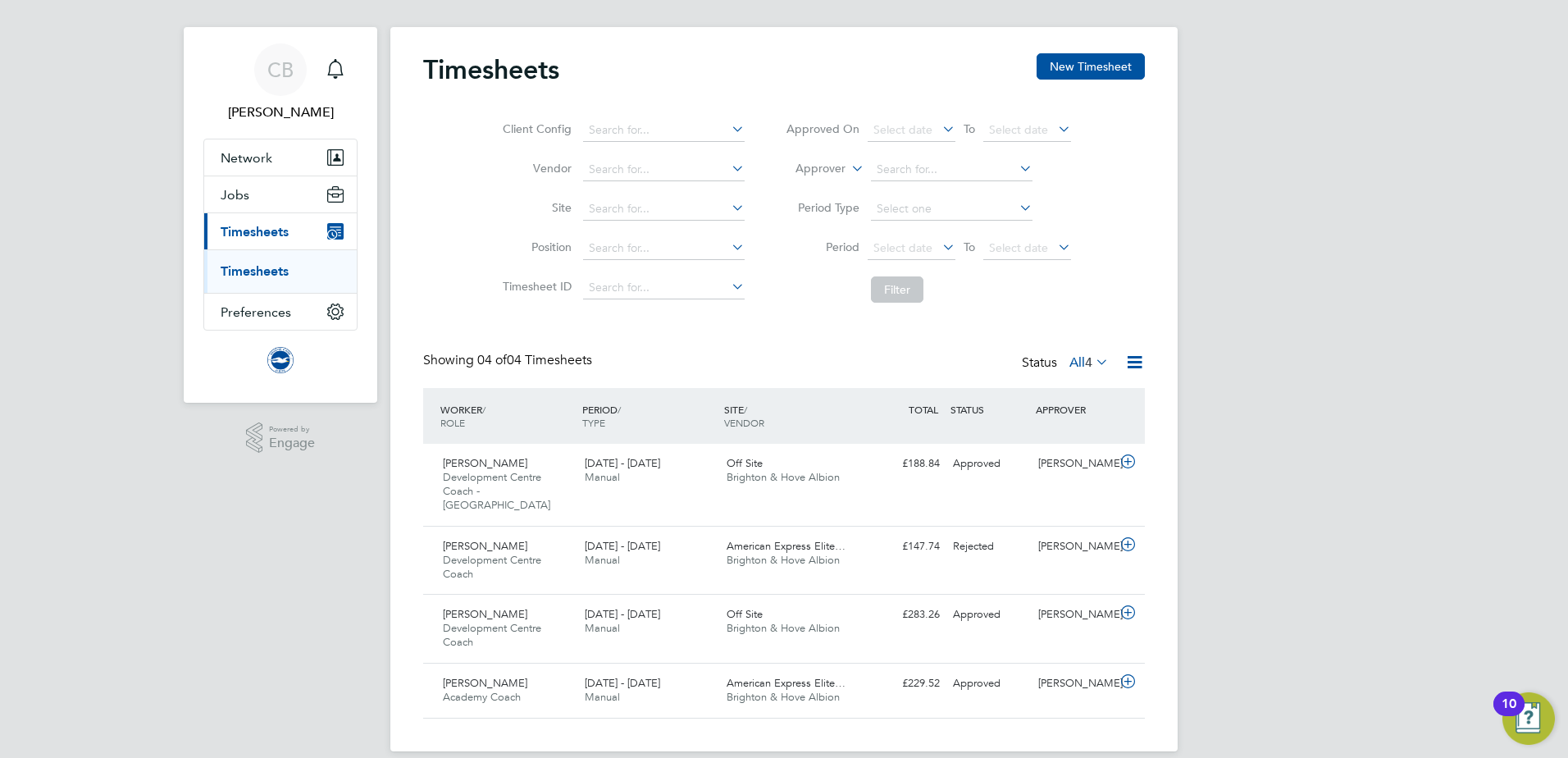
scroll to position [25, 0]
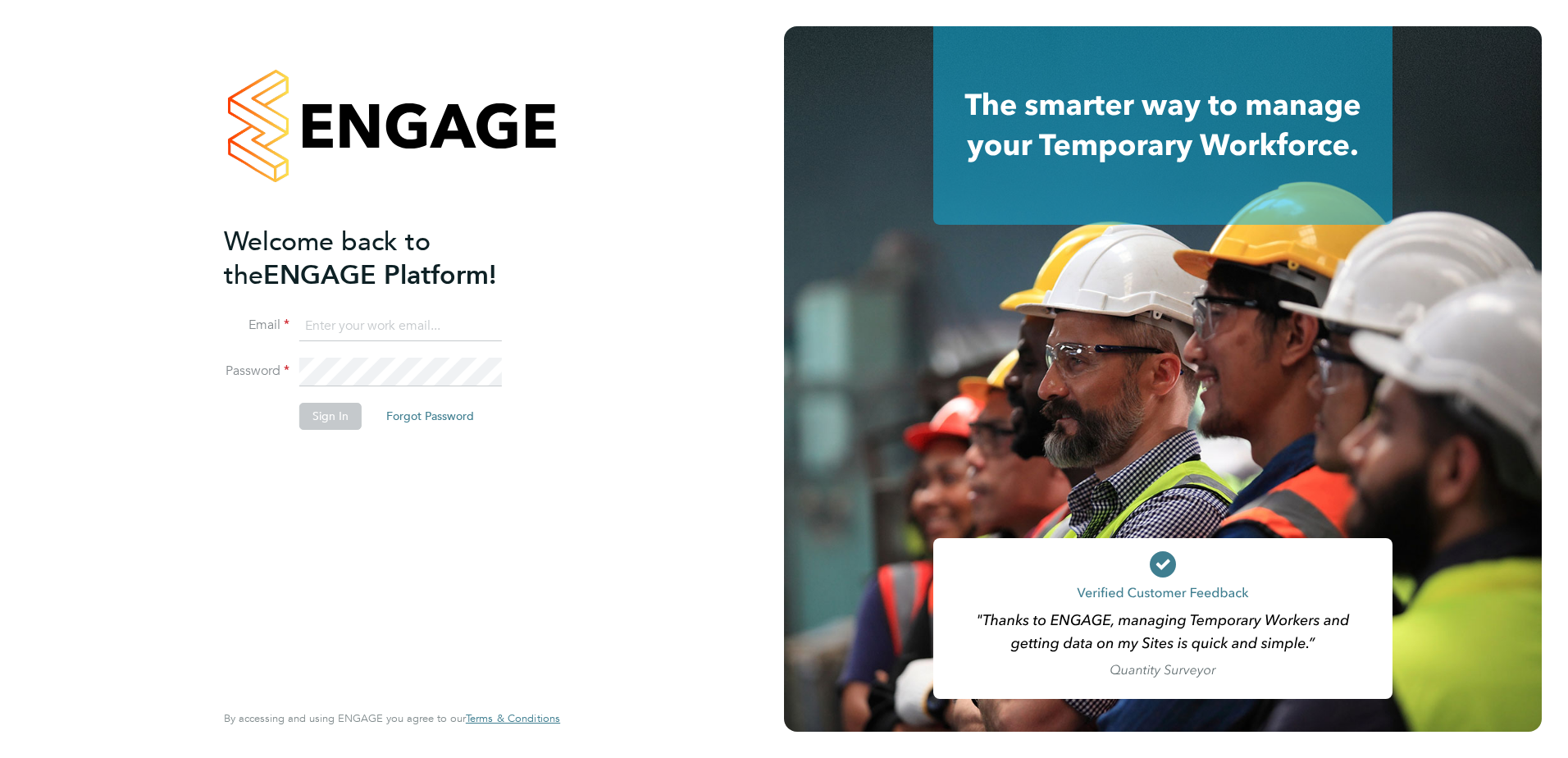
type input "[PERSON_NAME][EMAIL_ADDRESS][PERSON_NAME][DOMAIN_NAME]"
click at [321, 416] on button "Sign In" at bounding box center [330, 416] width 62 height 27
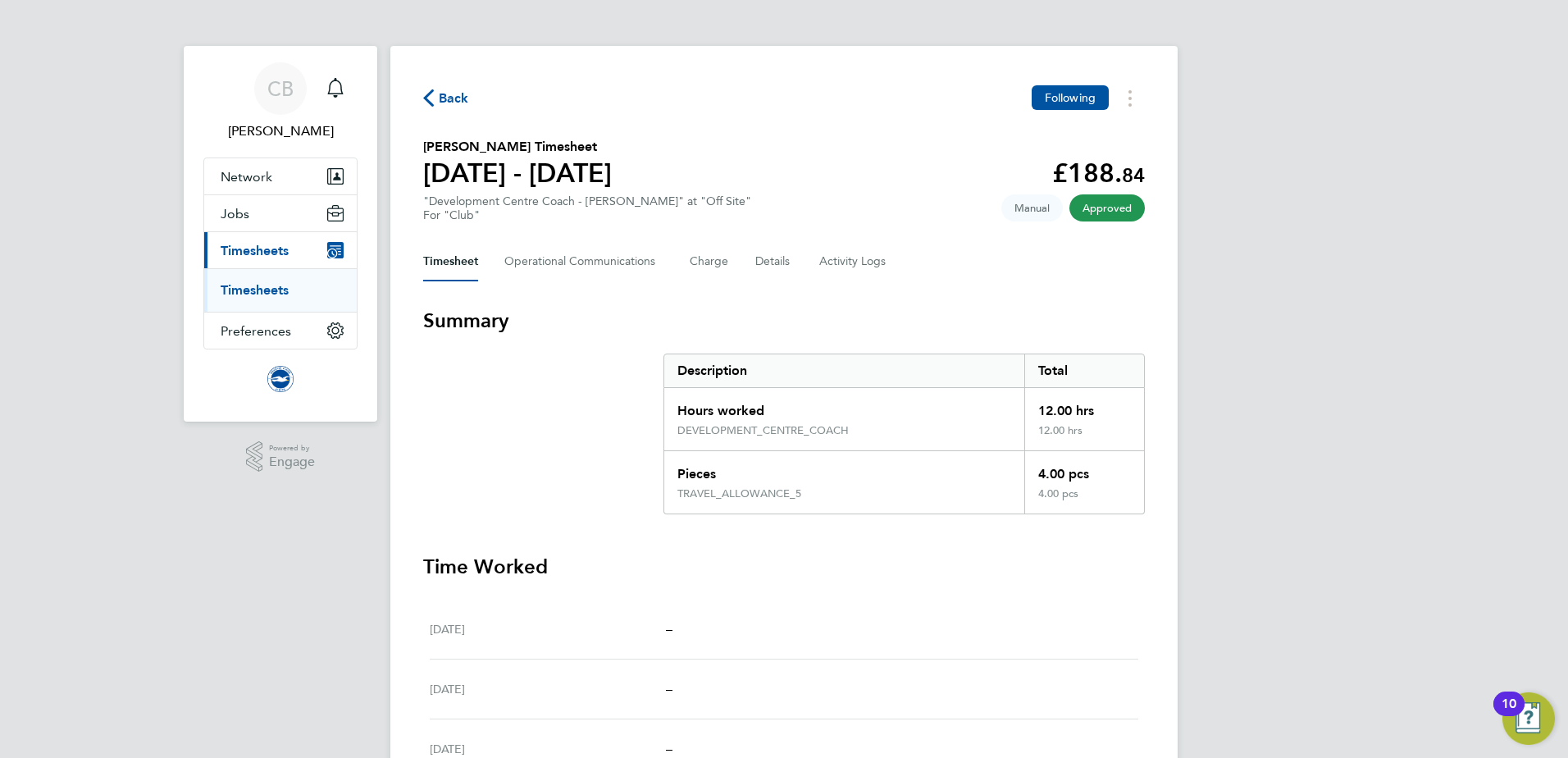
click at [445, 95] on span "Back" at bounding box center [454, 99] width 31 height 20
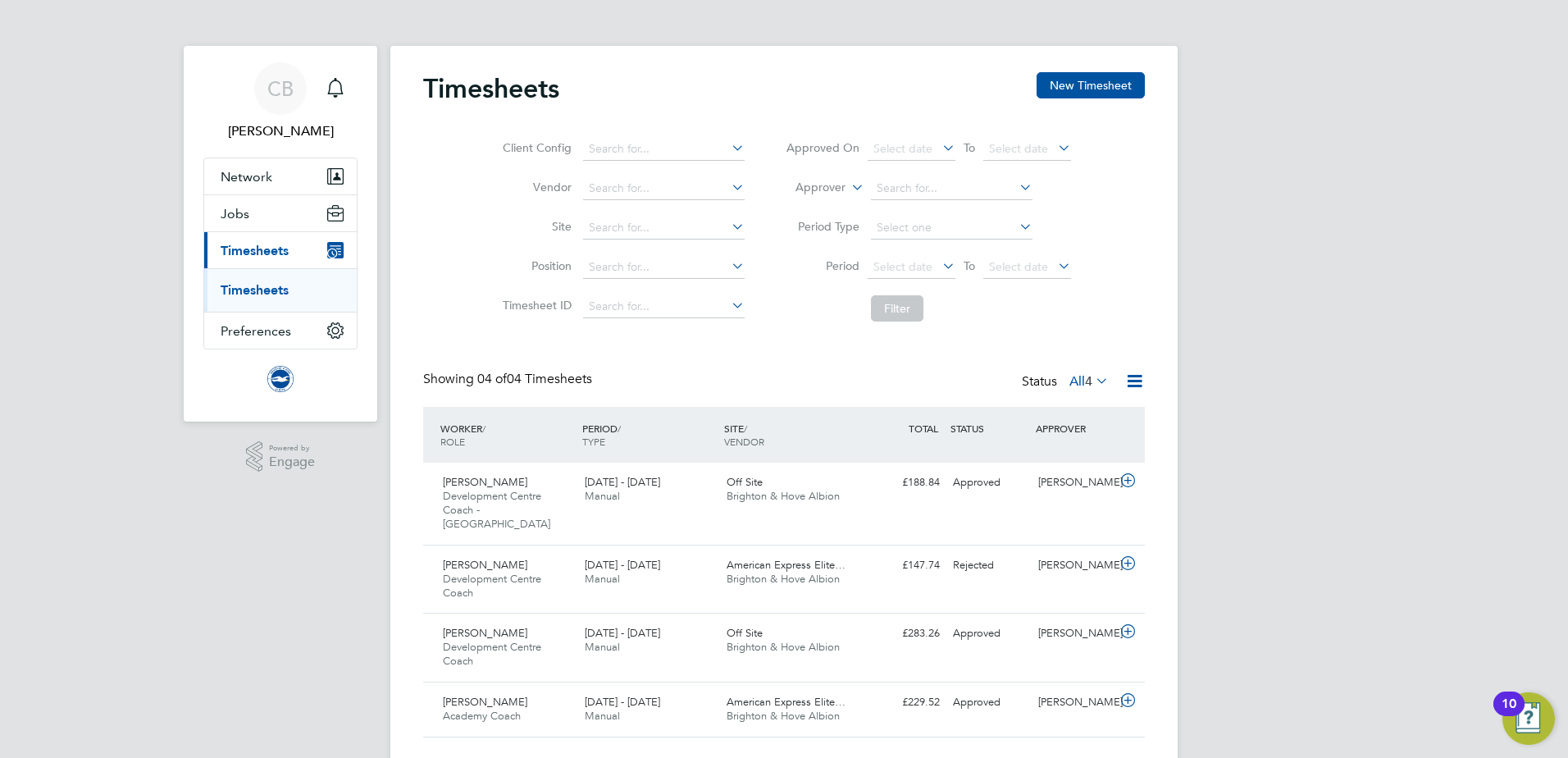
click at [252, 289] on link "Timesheets" at bounding box center [255, 290] width 68 height 16
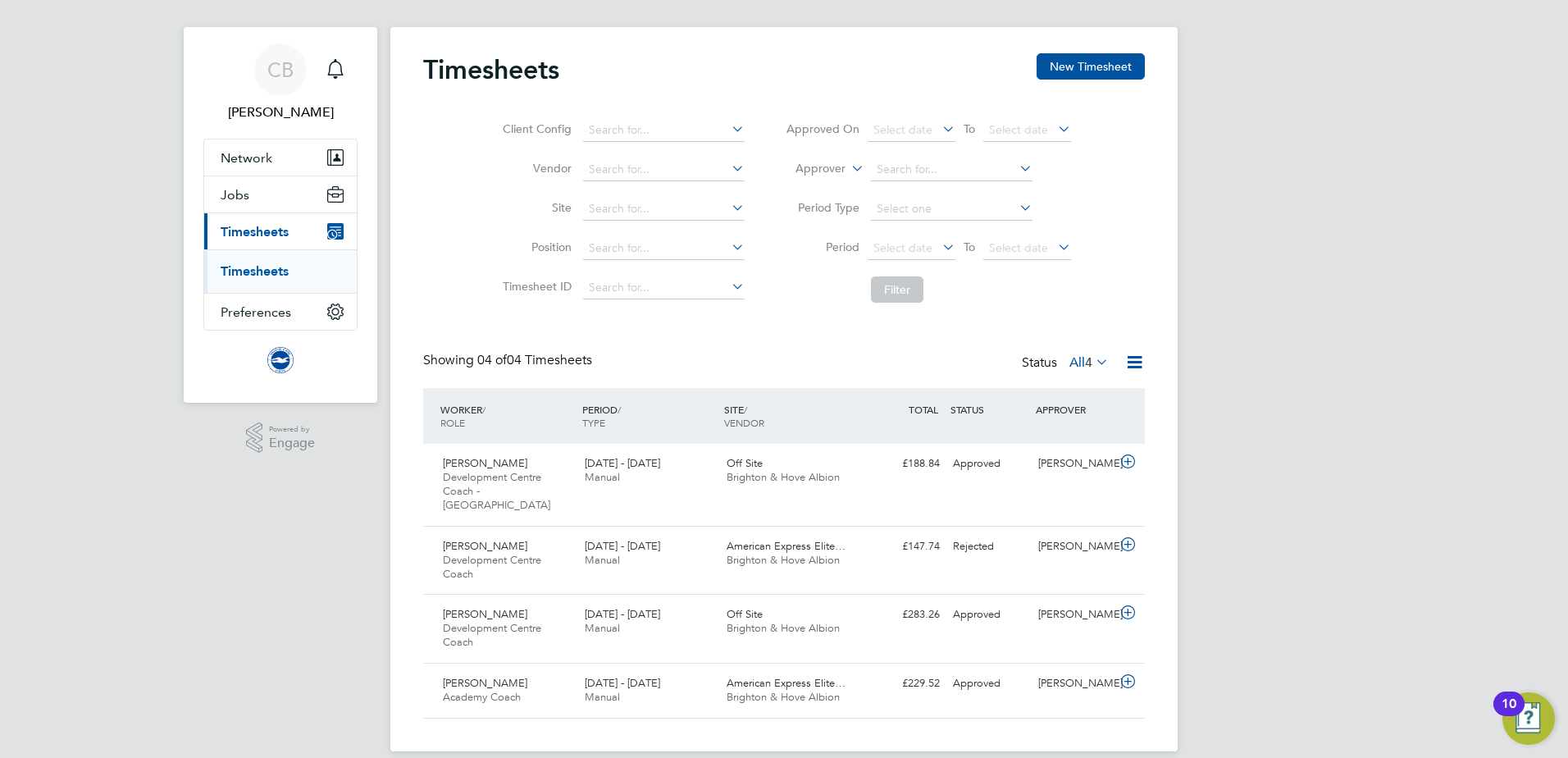
scroll to position [25, 0]
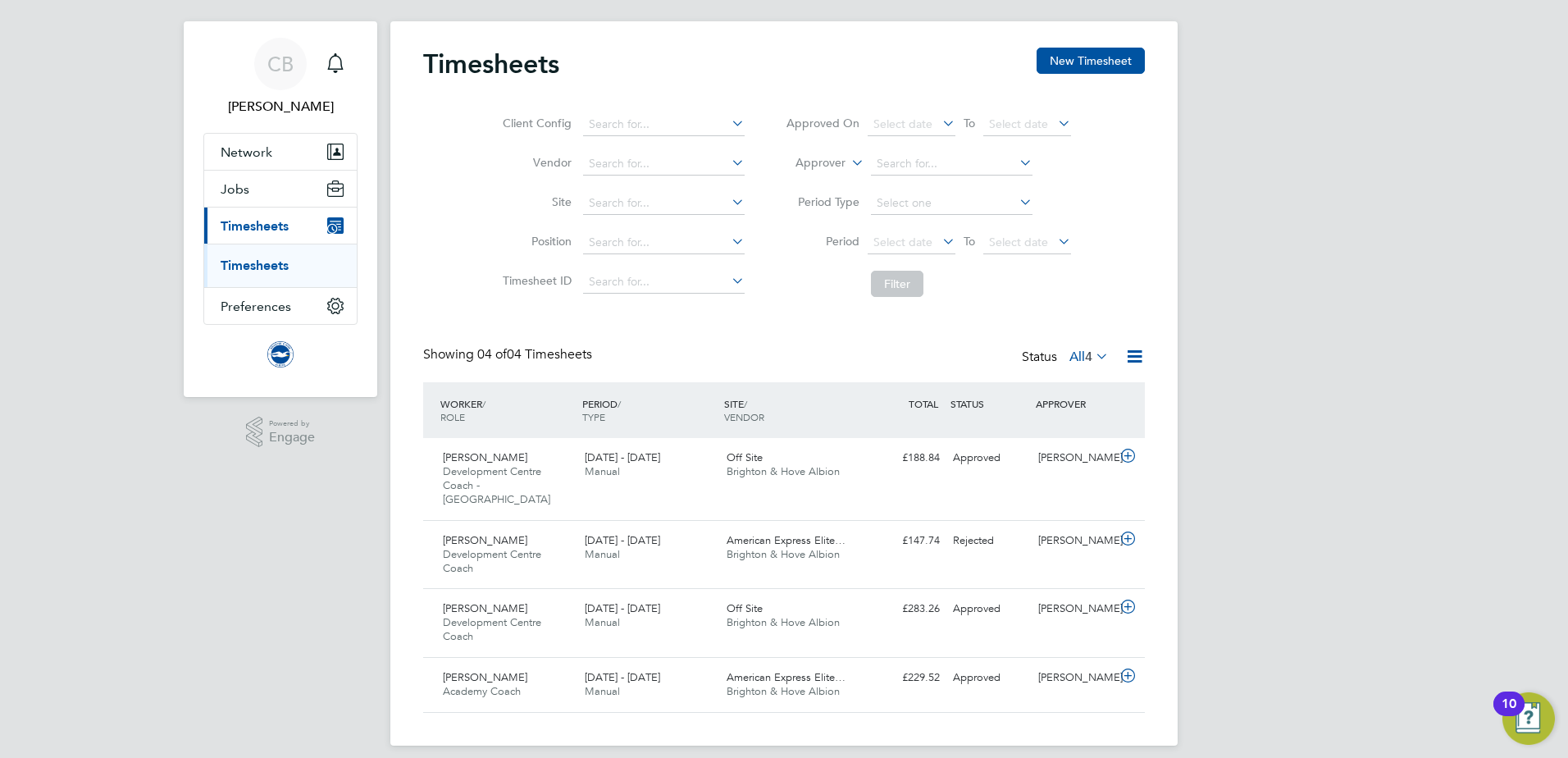
click at [1092, 357] on icon at bounding box center [1092, 355] width 0 height 23
click at [1422, 528] on div "CB [PERSON_NAME] Notifications Applications: Network Sites Workers Jobs Positio…" at bounding box center [784, 373] width 1568 height 796
click at [1131, 354] on icon at bounding box center [1134, 356] width 21 height 21
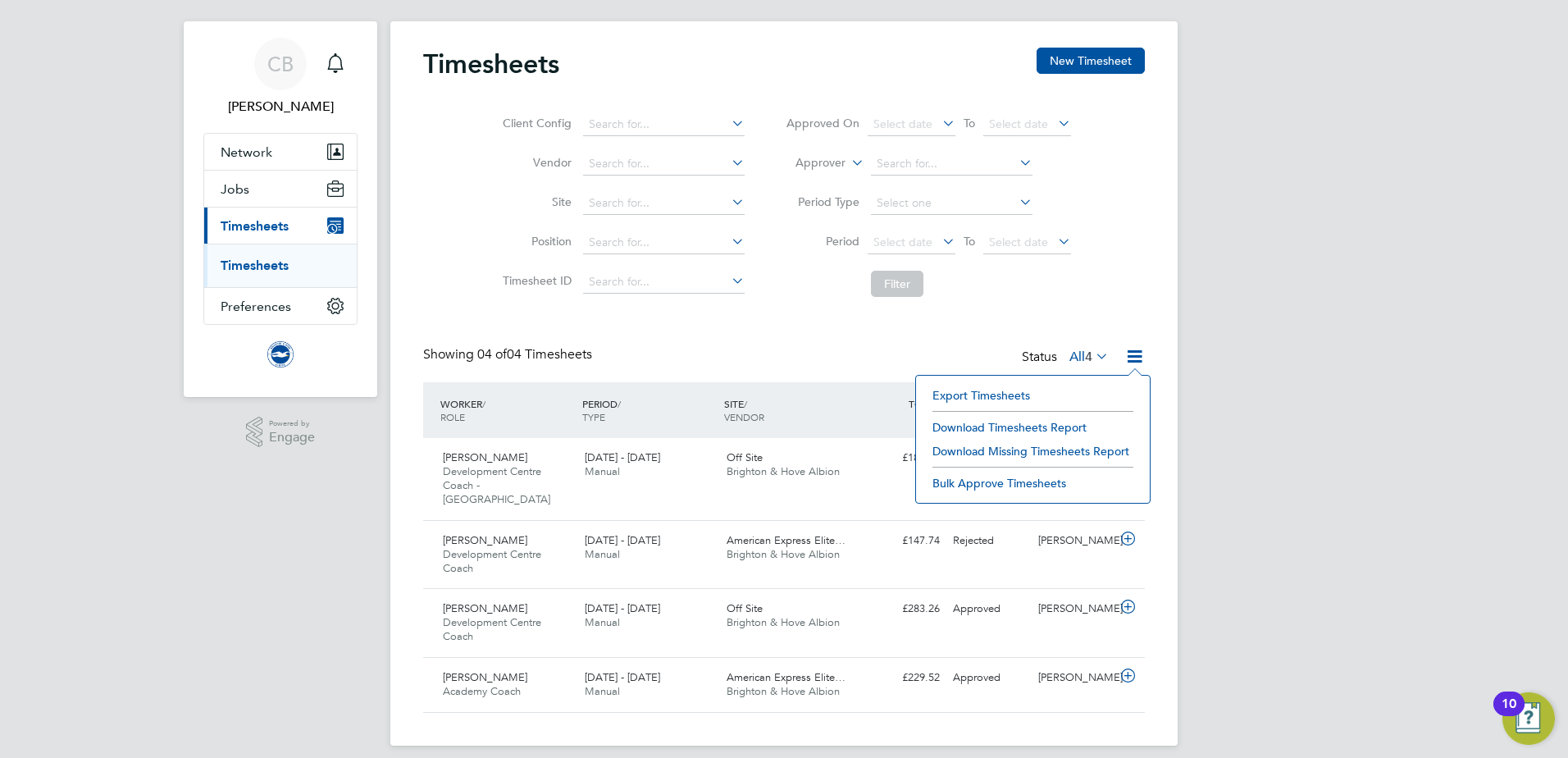
click at [1212, 393] on div "CB [PERSON_NAME] Notifications Applications: Network Sites Workers Jobs Positio…" at bounding box center [784, 373] width 1568 height 796
